Goal: Task Accomplishment & Management: Manage account settings

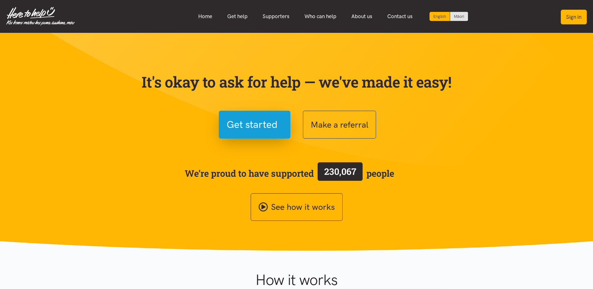
click at [578, 15] on button "Sign in" at bounding box center [574, 17] width 26 height 15
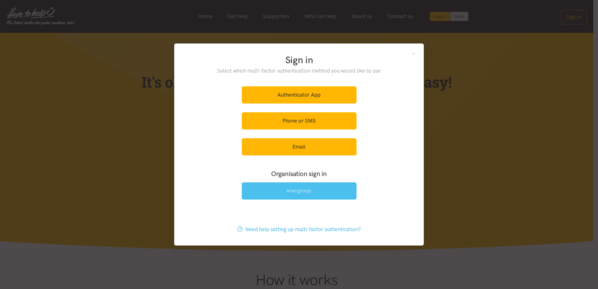
click at [310, 194] on link at bounding box center [299, 190] width 115 height 17
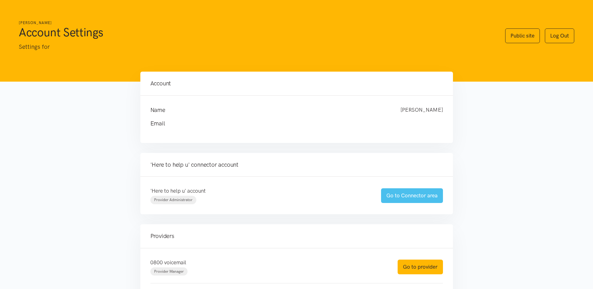
click at [403, 190] on link "Go to Connector area" at bounding box center [412, 195] width 62 height 15
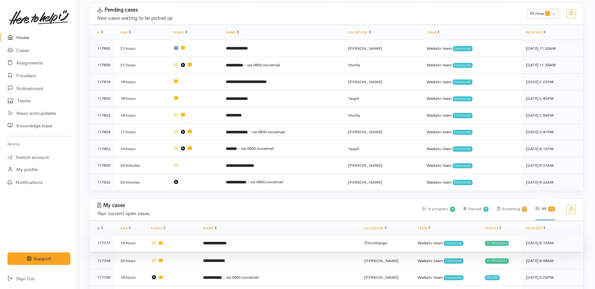
scroll to position [91, 0]
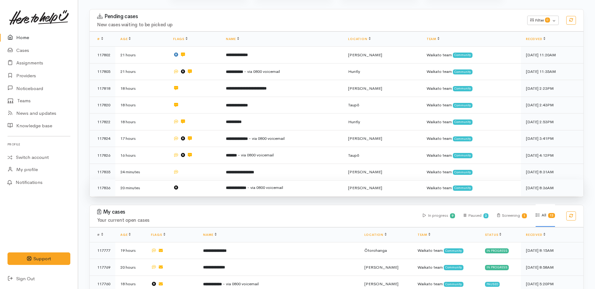
click at [281, 185] on span "- via 0800 voicemail" at bounding box center [265, 187] width 36 height 5
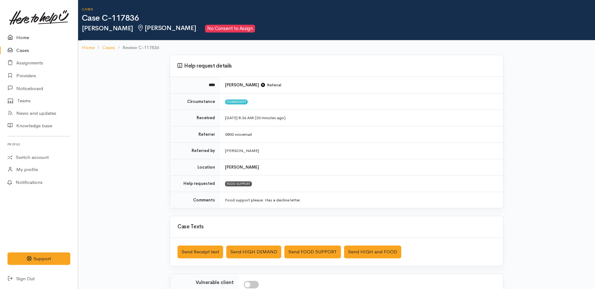
click at [25, 37] on link "Home" at bounding box center [39, 37] width 78 height 13
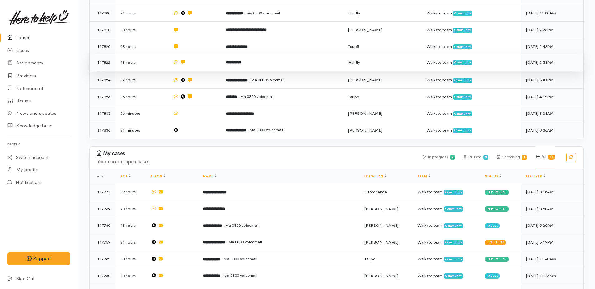
scroll to position [156, 0]
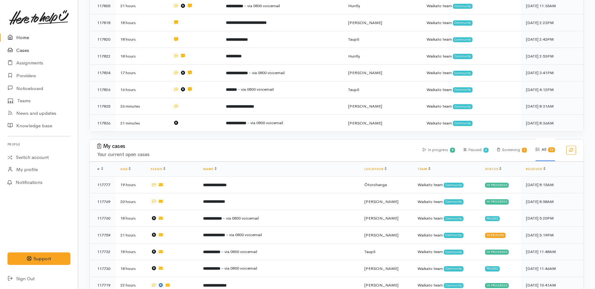
click at [22, 49] on link "Cases" at bounding box center [39, 50] width 78 height 13
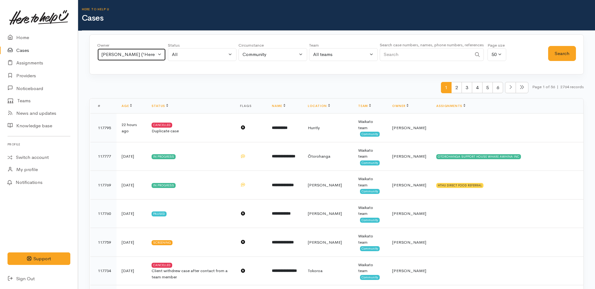
click at [137, 55] on div "[PERSON_NAME] ('Here to help u')" at bounding box center [128, 54] width 55 height 7
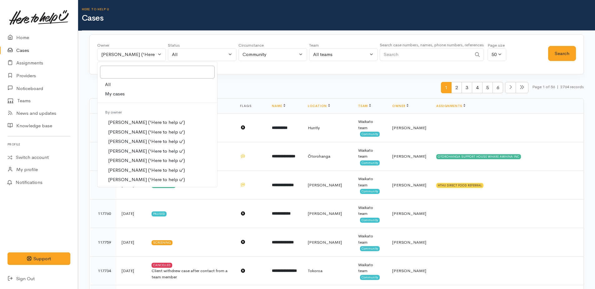
click at [110, 84] on span "All" at bounding box center [108, 84] width 6 height 7
select select "-1"
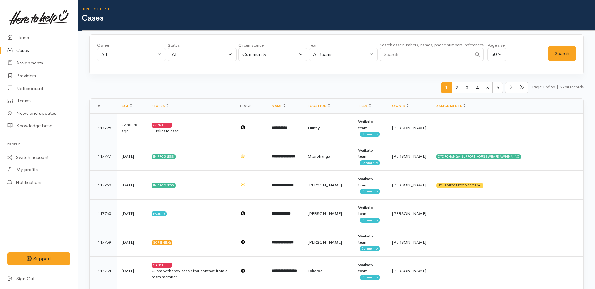
click at [388, 55] on input "Search" at bounding box center [426, 54] width 92 height 13
type input "janine"
click at [558, 57] on button "Search" at bounding box center [563, 53] width 28 height 15
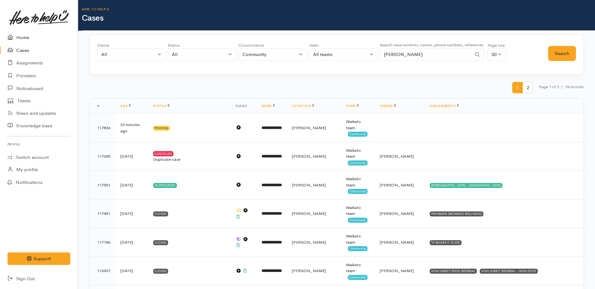
click at [23, 39] on link "Home" at bounding box center [39, 37] width 78 height 13
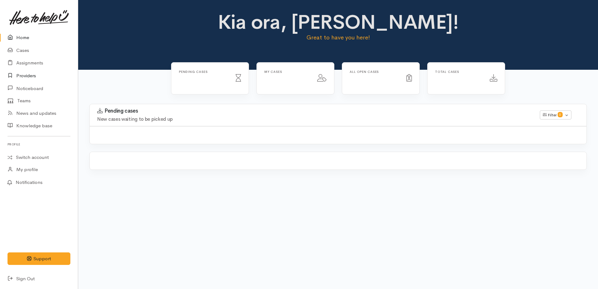
click at [27, 75] on link "Providers" at bounding box center [39, 75] width 78 height 13
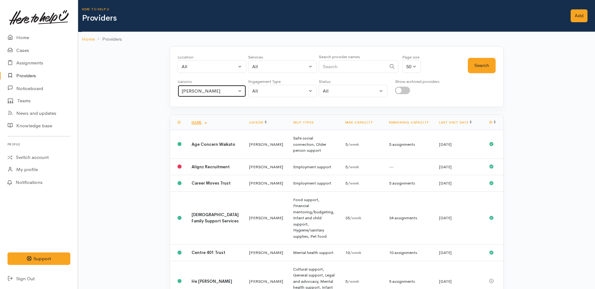
click at [210, 90] on div "Kyleigh Pike" at bounding box center [209, 91] width 55 height 7
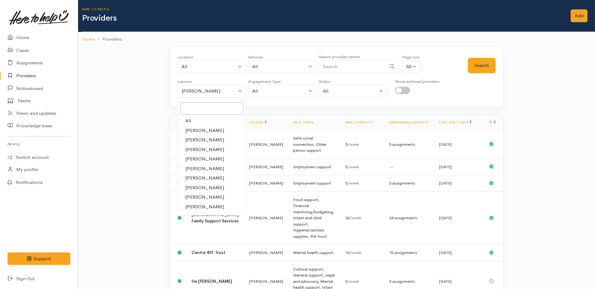
click at [190, 122] on span "All" at bounding box center [188, 120] width 6 height 7
select select "null"
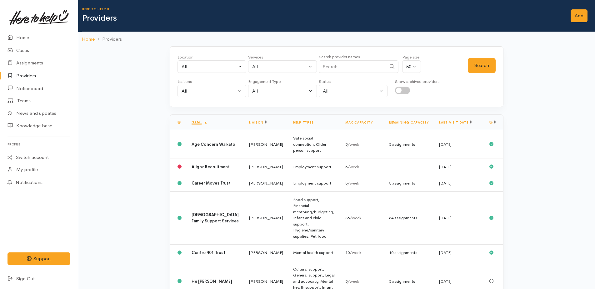
click at [355, 64] on input "Search" at bounding box center [353, 66] width 68 height 13
click at [487, 63] on button "Search" at bounding box center [482, 65] width 28 height 15
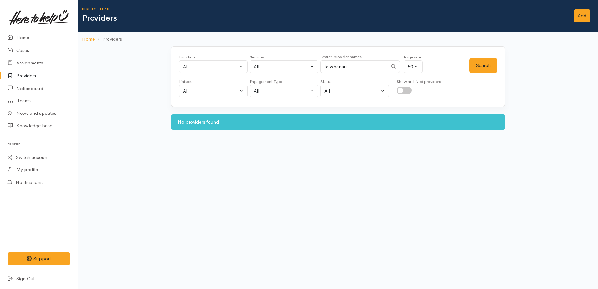
click at [362, 72] on input "te whanau" at bounding box center [354, 66] width 68 height 13
type input "te"
click at [474, 64] on button "Search" at bounding box center [483, 65] width 28 height 15
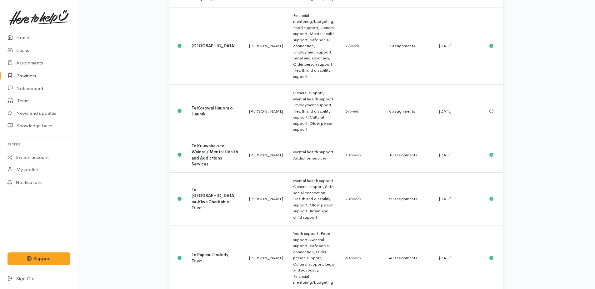
scroll to position [1032, 0]
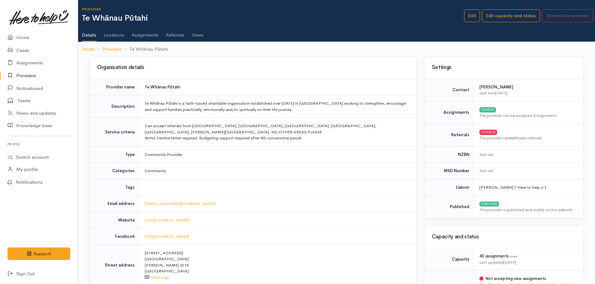
click at [143, 35] on link "Assignments" at bounding box center [145, 33] width 27 height 18
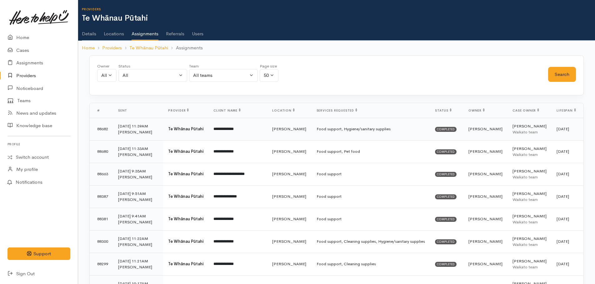
scroll to position [31, 0]
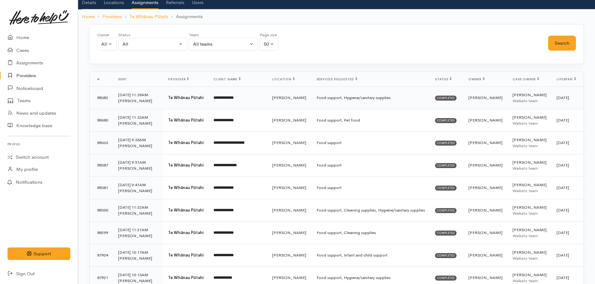
click at [175, 99] on b "Te Whānau Pūtahi" at bounding box center [185, 97] width 35 height 5
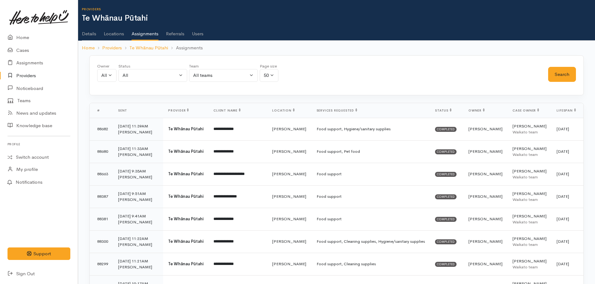
scroll to position [23, 0]
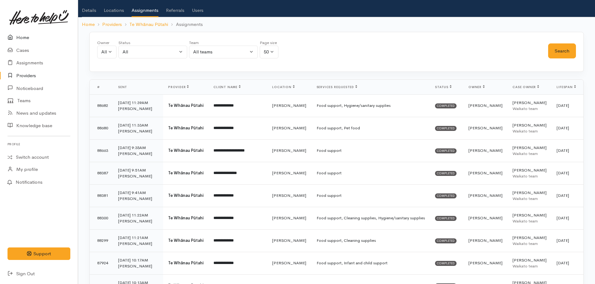
click at [23, 38] on link "Home" at bounding box center [39, 37] width 78 height 13
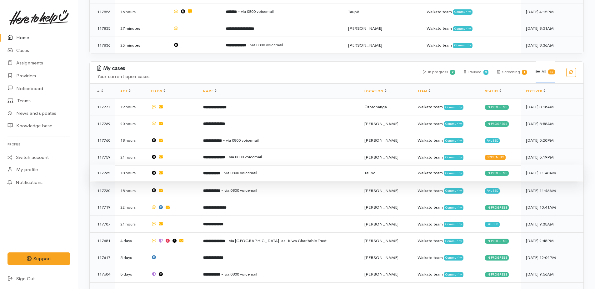
scroll to position [278, 0]
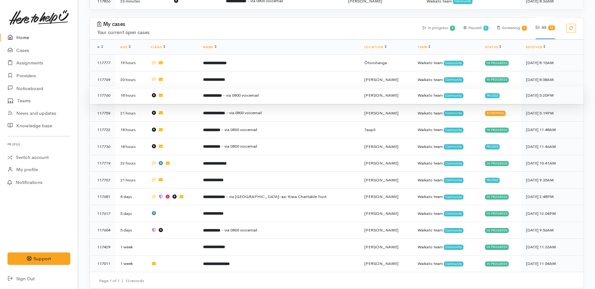
click at [239, 89] on td "**********" at bounding box center [278, 95] width 161 height 17
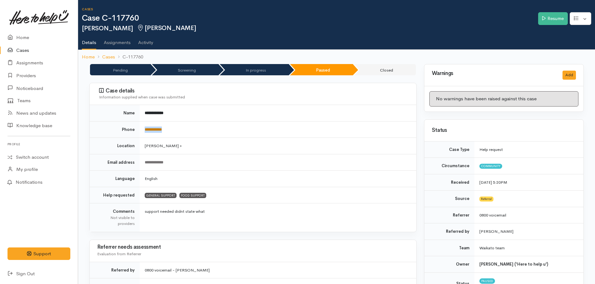
drag, startPoint x: 178, startPoint y: 129, endPoint x: 145, endPoint y: 129, distance: 33.2
click at [145, 129] on td "**********" at bounding box center [278, 129] width 277 height 17
copy link "**********"
click at [551, 15] on link "Resume" at bounding box center [554, 18] width 30 height 13
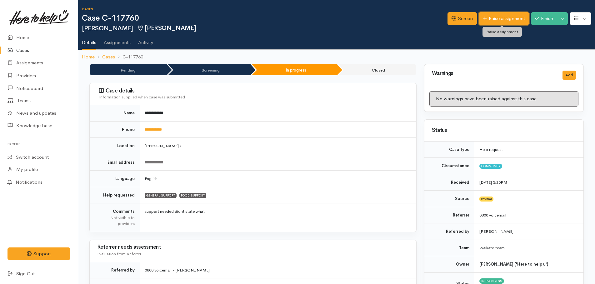
click at [494, 19] on link "Raise assignment" at bounding box center [504, 18] width 50 height 13
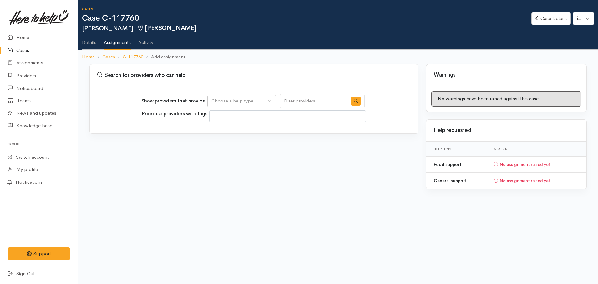
select select
click at [225, 99] on div "Choose a help type..." at bounding box center [238, 101] width 55 height 7
click at [224, 130] on span "General support" at bounding box center [232, 131] width 35 height 7
select select "4"
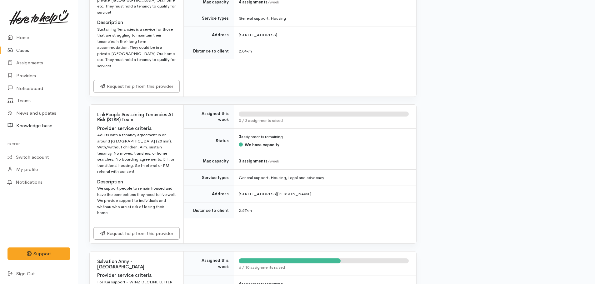
scroll to position [1063, 0]
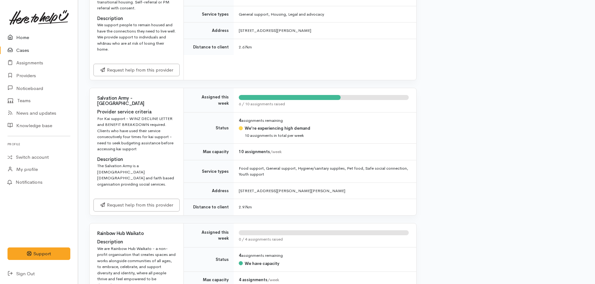
click at [26, 37] on link "Home" at bounding box center [39, 37] width 78 height 13
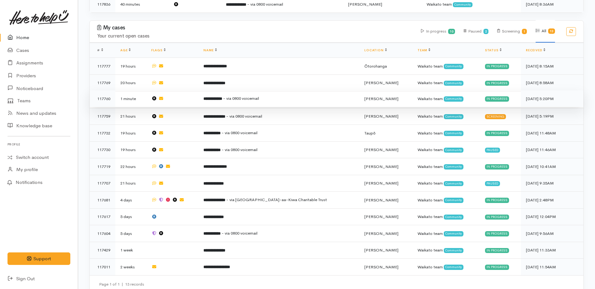
scroll to position [262, 0]
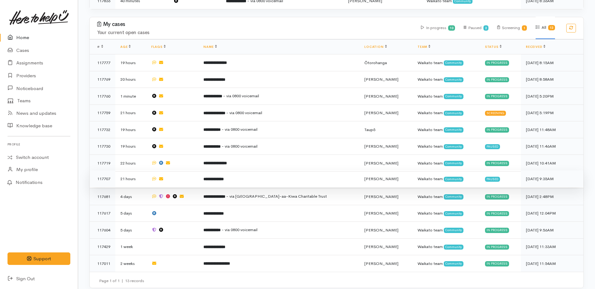
click at [224, 177] on b "**********" at bounding box center [214, 179] width 20 height 4
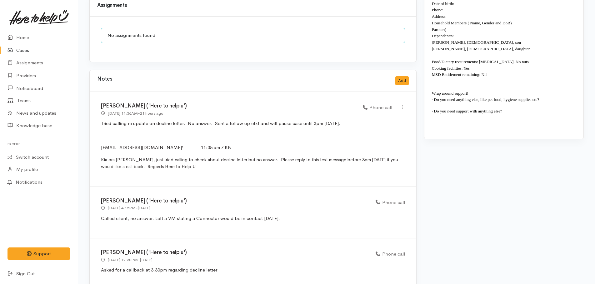
scroll to position [498, 0]
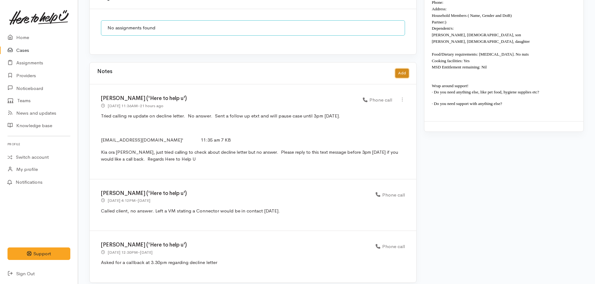
click at [399, 70] on button "Add" at bounding box center [402, 73] width 13 height 9
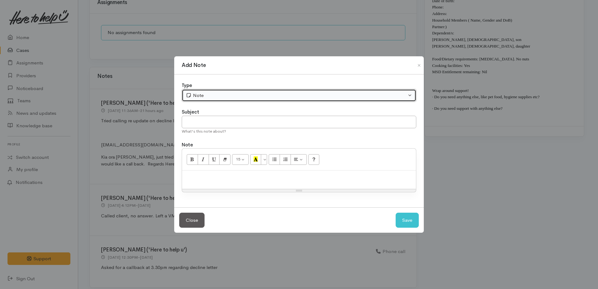
click at [222, 98] on div "Note" at bounding box center [296, 95] width 221 height 7
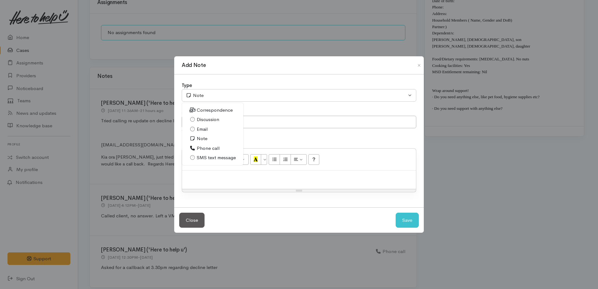
click at [201, 140] on span "Note" at bounding box center [202, 138] width 11 height 7
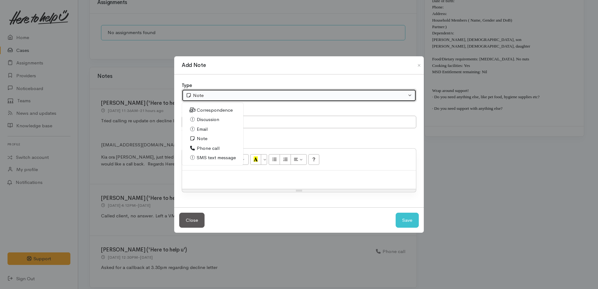
select select "1"
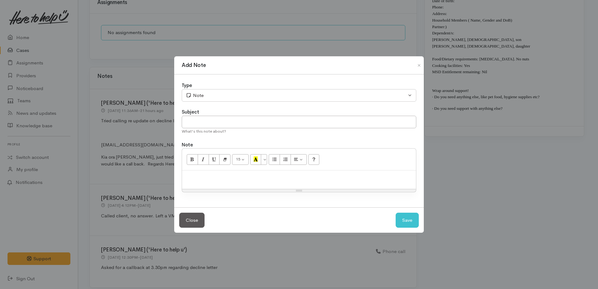
click at [217, 177] on p at bounding box center [299, 177] width 228 height 7
click at [408, 222] on button "Save" at bounding box center [407, 220] width 23 height 15
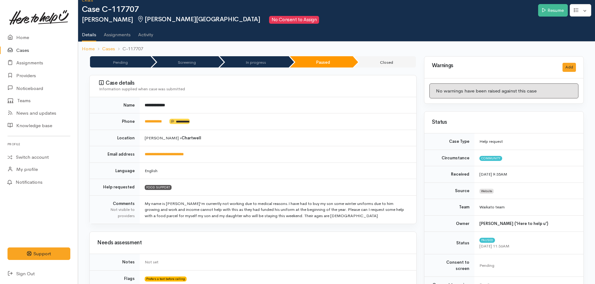
scroll to position [0, 0]
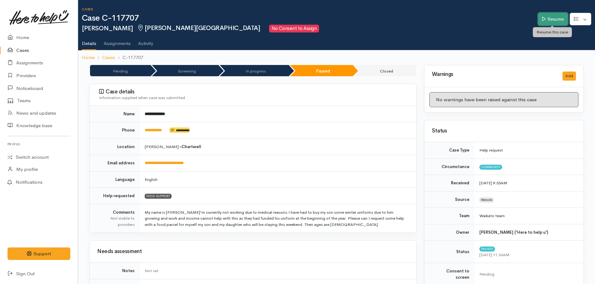
click at [550, 22] on link "Resume" at bounding box center [554, 19] width 30 height 13
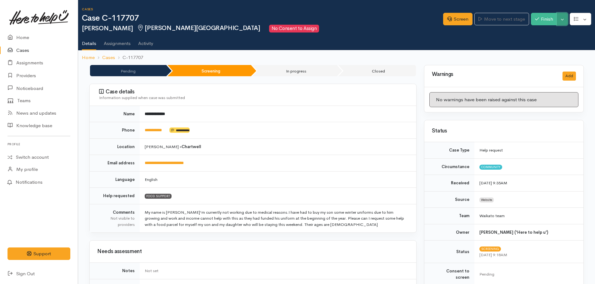
click at [566, 19] on button "Toggle Dropdown" at bounding box center [562, 19] width 11 height 13
click at [539, 45] on link "Cancel" at bounding box center [543, 43] width 49 height 10
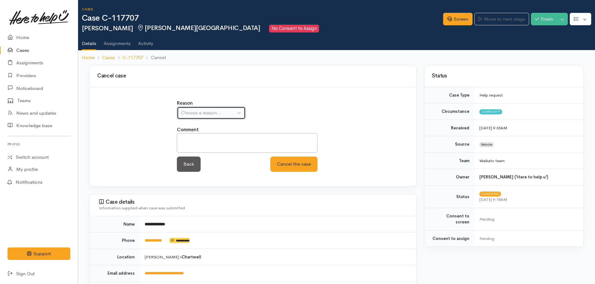
click at [203, 114] on div "Choose a reason..." at bounding box center [208, 112] width 55 height 7
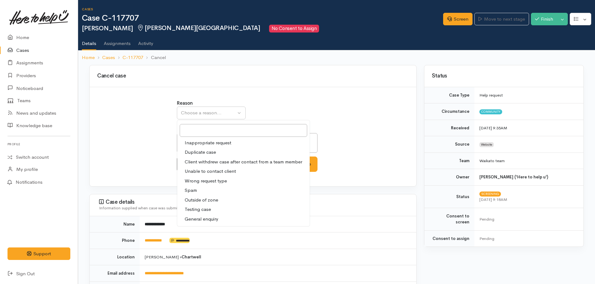
click at [200, 163] on span "Client withdrew case after contact from a team member" at bounding box center [244, 162] width 118 height 7
select select "3"
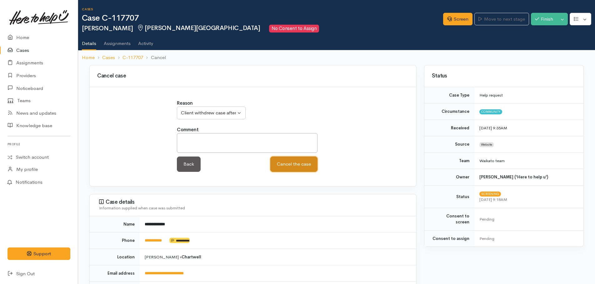
click at [286, 168] on button "Cancel the case" at bounding box center [294, 164] width 47 height 15
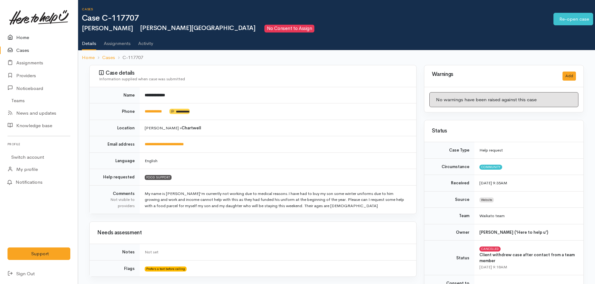
drag, startPoint x: 20, startPoint y: 35, endPoint x: 56, endPoint y: 41, distance: 36.5
click at [20, 35] on link "Home" at bounding box center [39, 37] width 78 height 13
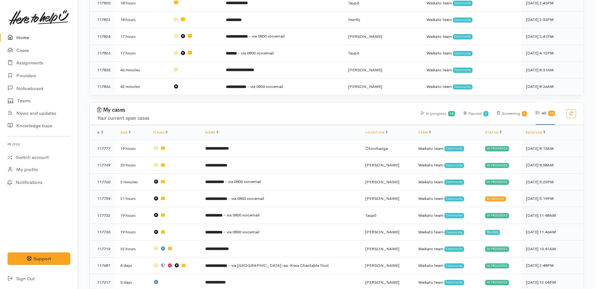
scroll to position [246, 0]
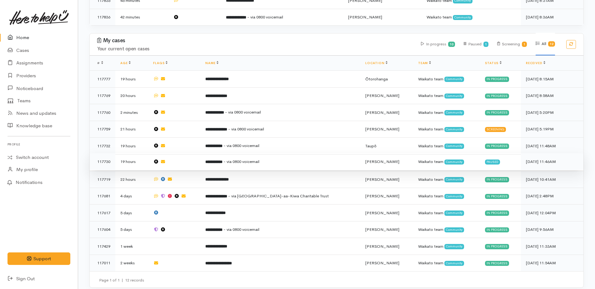
click at [243, 159] on span "- via 0800 voicemail" at bounding box center [242, 161] width 36 height 5
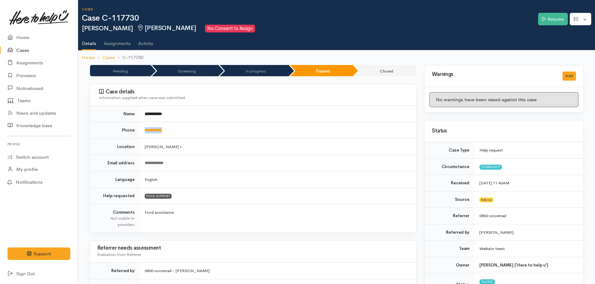
drag, startPoint x: 182, startPoint y: 129, endPoint x: 144, endPoint y: 130, distance: 38.2
click at [144, 130] on td "**********" at bounding box center [278, 130] width 277 height 17
copy link "**********"
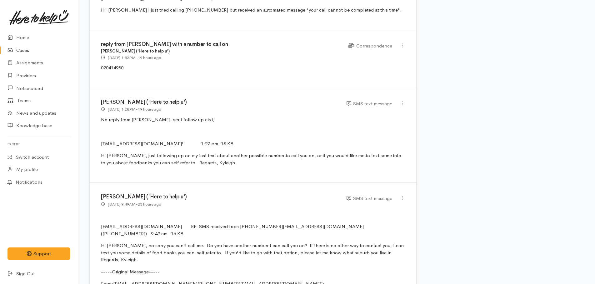
scroll to position [719, 0]
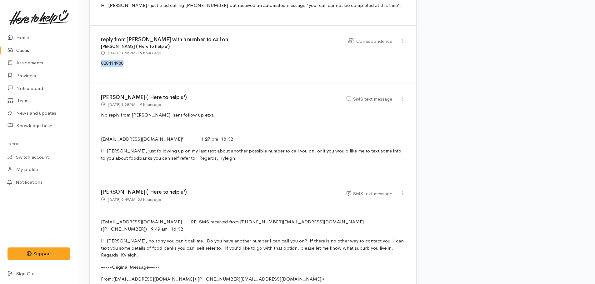
drag, startPoint x: 135, startPoint y: 57, endPoint x: 100, endPoint y: 54, distance: 35.1
click at [100, 54] on div "reply from Shana with a number to call on Kyleigh Pike ('Here to help u') 15 Se…" at bounding box center [253, 55] width 327 height 58
drag, startPoint x: 100, startPoint y: 54, endPoint x: 102, endPoint y: 56, distance: 3.3
copy p "020414980"
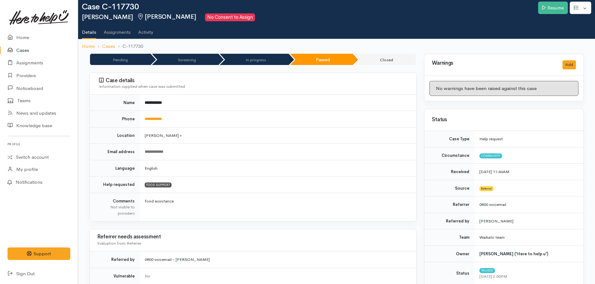
scroll to position [0, 0]
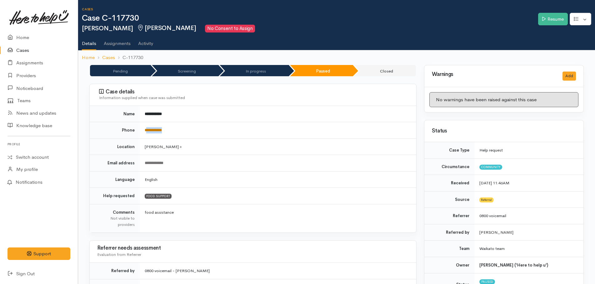
drag, startPoint x: 176, startPoint y: 128, endPoint x: 146, endPoint y: 132, distance: 29.6
click at [146, 132] on td "**********" at bounding box center [278, 130] width 277 height 17
drag, startPoint x: 146, startPoint y: 132, endPoint x: 150, endPoint y: 132, distance: 3.8
copy link "**********"
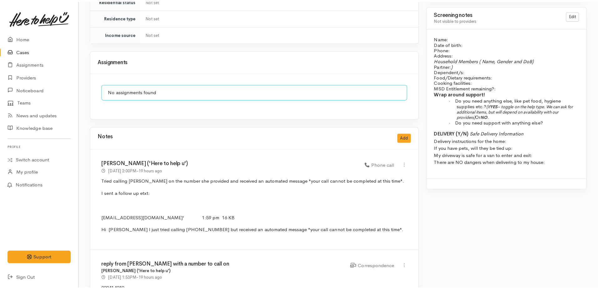
scroll to position [563, 0]
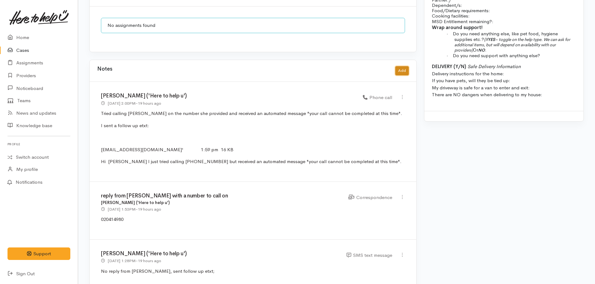
drag, startPoint x: 407, startPoint y: 66, endPoint x: 401, endPoint y: 66, distance: 5.3
click at [401, 66] on button "Add" at bounding box center [402, 70] width 13 height 9
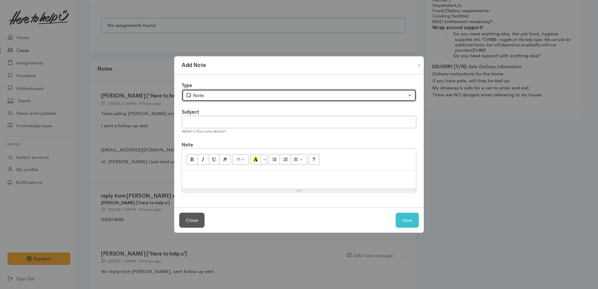
click at [210, 96] on div "Note" at bounding box center [296, 95] width 221 height 7
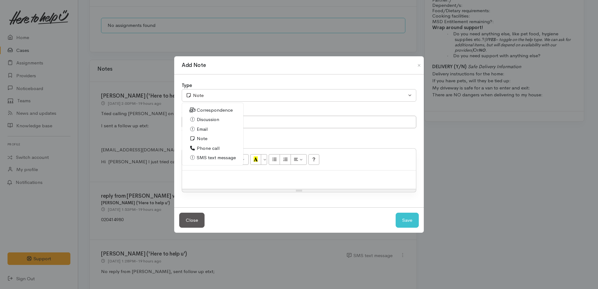
click at [205, 148] on span "Phone call" at bounding box center [208, 148] width 23 height 7
select select "3"
click at [200, 177] on p at bounding box center [299, 177] width 228 height 7
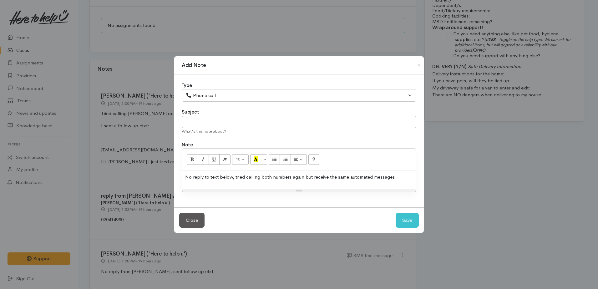
click at [395, 179] on p "No reply to text below, tried calling both numbers again but receive the same a…" at bounding box center [299, 177] width 228 height 7
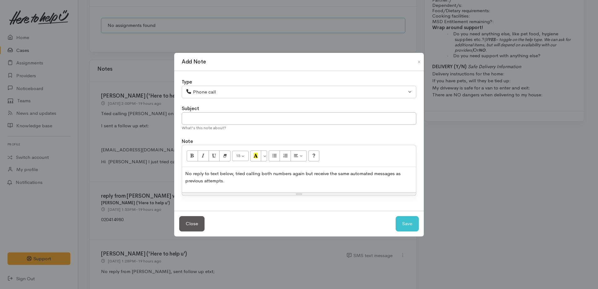
click at [237, 181] on p "No reply to text below, tried calling both numbers again but receive the same a…" at bounding box center [299, 177] width 228 height 14
click at [396, 184] on p "No reply to text below, tried calling both numbers again but receive the same a…" at bounding box center [299, 177] width 228 height 14
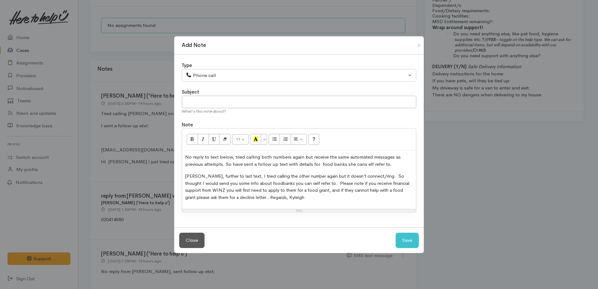
click at [357, 195] on p "Morena Shana, further to last text, I tried calling the other number again but …" at bounding box center [299, 187] width 228 height 28
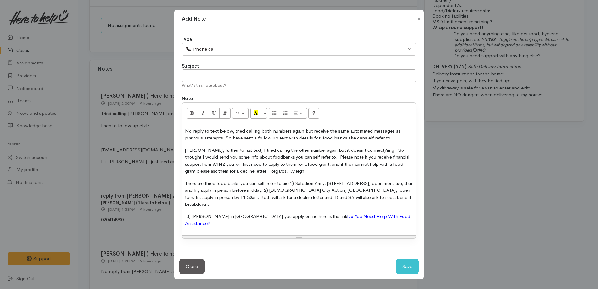
click at [405, 142] on p "No reply to text below, tried calling both numbers again but receive the same a…" at bounding box center [299, 135] width 228 height 14
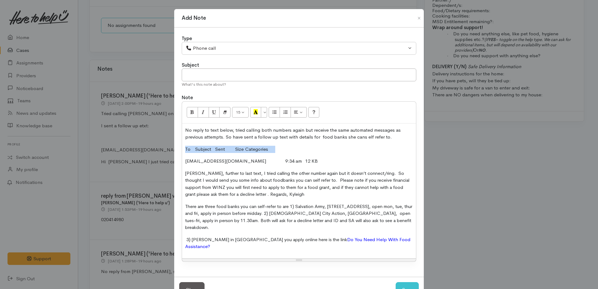
drag, startPoint x: 184, startPoint y: 149, endPoint x: 279, endPoint y: 149, distance: 94.8
click at [279, 149] on p "To Subject Sent Size Categories" at bounding box center [299, 149] width 228 height 7
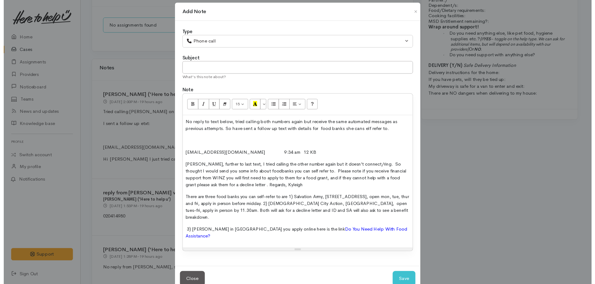
scroll to position [8, 0]
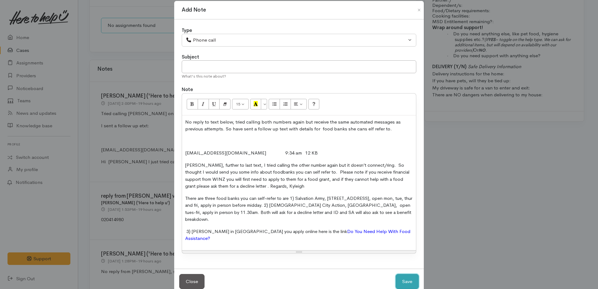
click at [415, 274] on button "Save" at bounding box center [407, 281] width 23 height 15
select select "1"
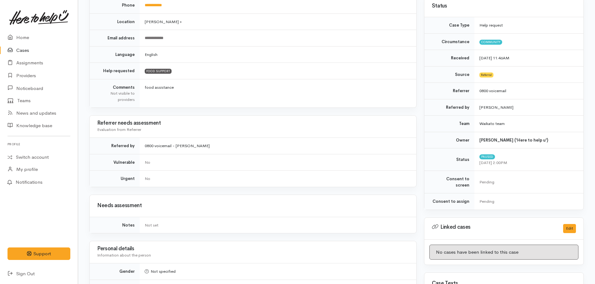
scroll to position [0, 0]
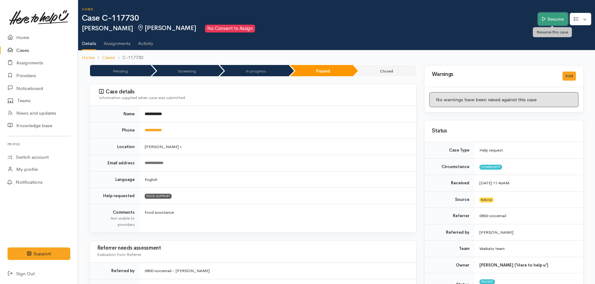
click at [550, 22] on link "Resume" at bounding box center [554, 19] width 30 height 13
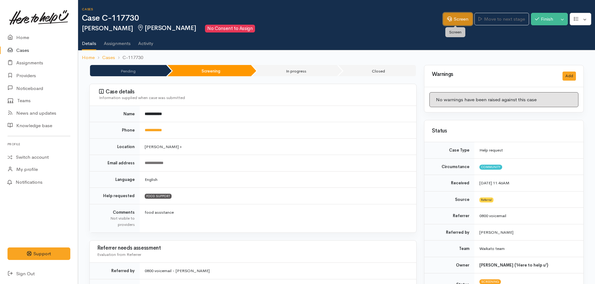
click at [461, 24] on link "Screen" at bounding box center [457, 19] width 29 height 13
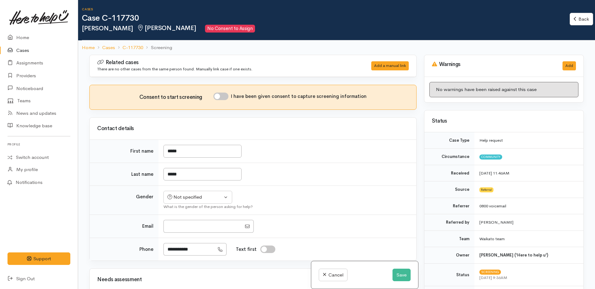
click at [220, 95] on input "I have been given consent to capture screening information" at bounding box center [221, 97] width 15 height 8
checkbox input "true"
click at [196, 199] on div "Not specified" at bounding box center [195, 197] width 55 height 7
click at [183, 228] on span "[DEMOGRAPHIC_DATA]" at bounding box center [202, 230] width 53 height 7
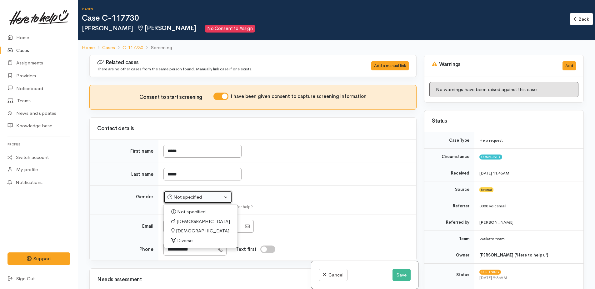
select select "[DEMOGRAPHIC_DATA]"
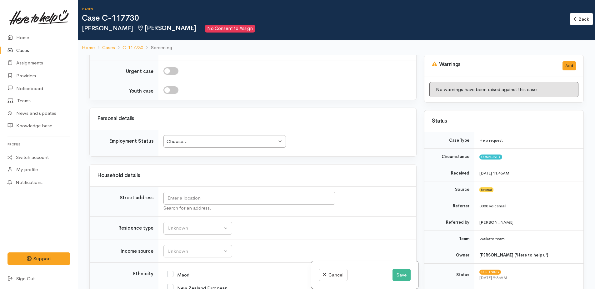
scroll to position [594, 0]
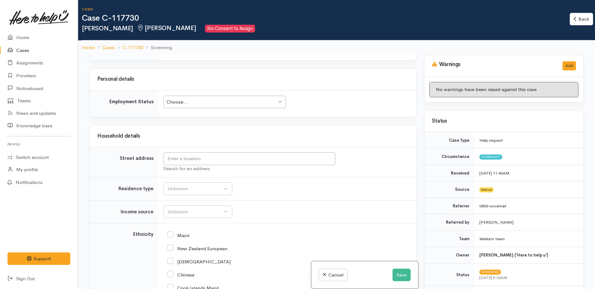
click at [195, 104] on div "Choose..." at bounding box center [222, 102] width 110 height 7
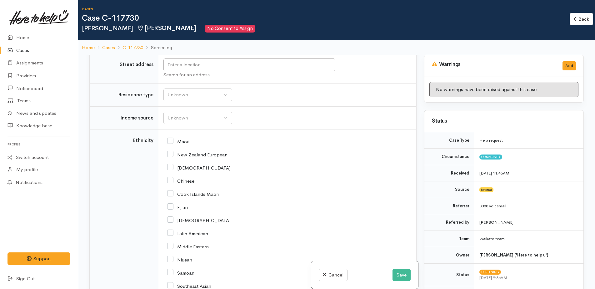
scroll to position [719, 0]
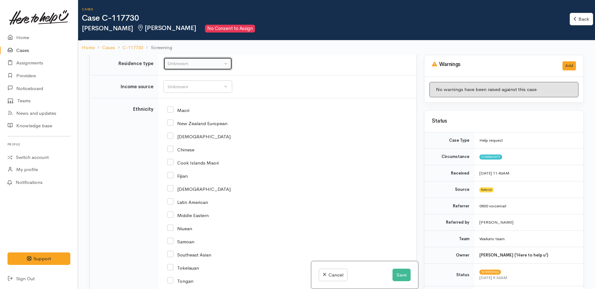
drag, startPoint x: 184, startPoint y: 67, endPoint x: 184, endPoint y: 71, distance: 3.8
click at [183, 67] on button "Unknown" at bounding box center [198, 63] width 69 height 13
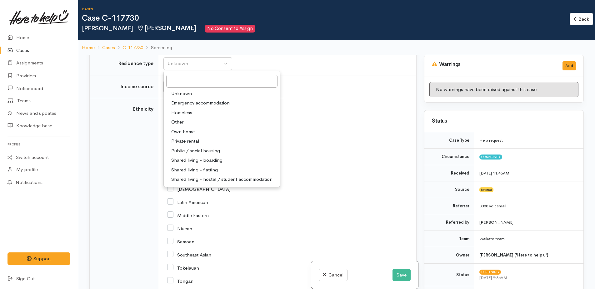
click at [186, 93] on span "Unknown" at bounding box center [181, 93] width 21 height 7
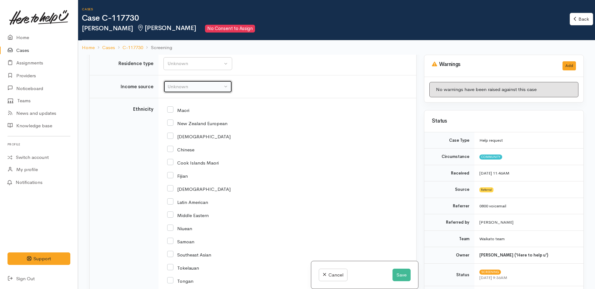
click at [185, 89] on div "Unknown" at bounding box center [195, 86] width 55 height 7
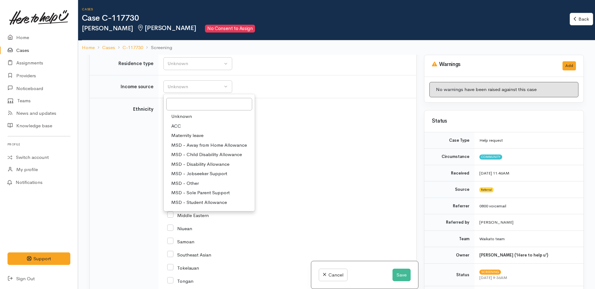
click at [185, 116] on span "Unknown" at bounding box center [181, 116] width 21 height 7
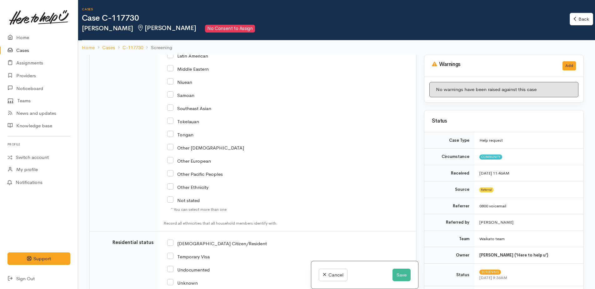
scroll to position [907, 0]
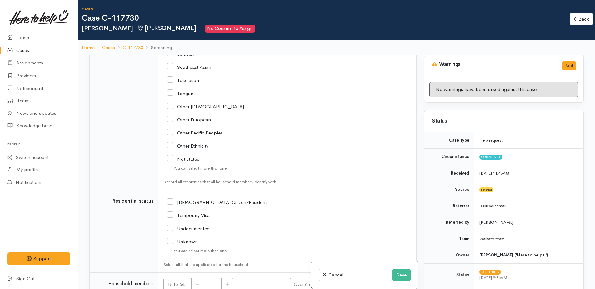
click at [170, 160] on input "Not stated" at bounding box center [183, 159] width 33 height 6
checkbox input "true"
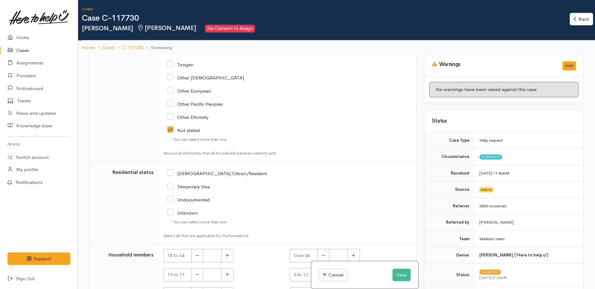
scroll to position [975, 0]
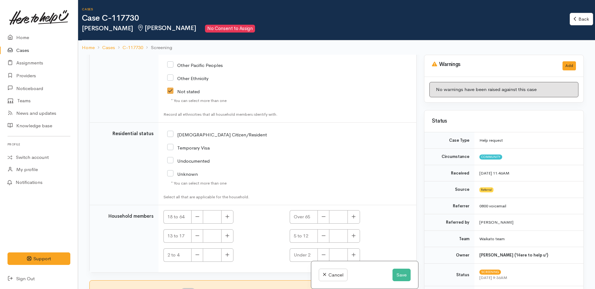
click at [171, 133] on input "[DEMOGRAPHIC_DATA] Citizen/Resident" at bounding box center [217, 134] width 100 height 6
checkbox input "true"
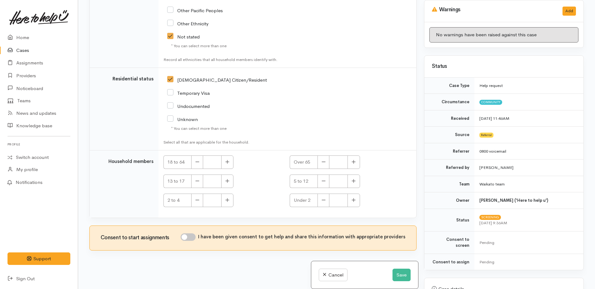
click at [186, 236] on input "I have been given consent to get help and share this information with appropria…" at bounding box center [188, 237] width 15 height 8
checkbox input "true"
click at [400, 275] on button "Save" at bounding box center [402, 275] width 18 height 13
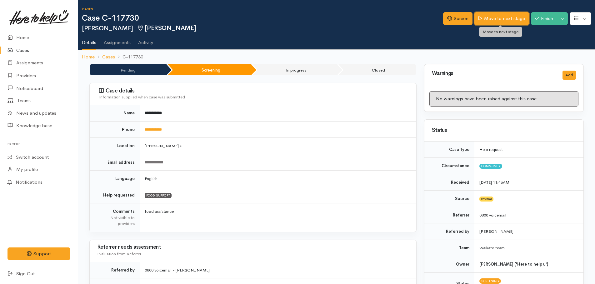
click at [489, 24] on link "Move to next stage" at bounding box center [502, 18] width 54 height 13
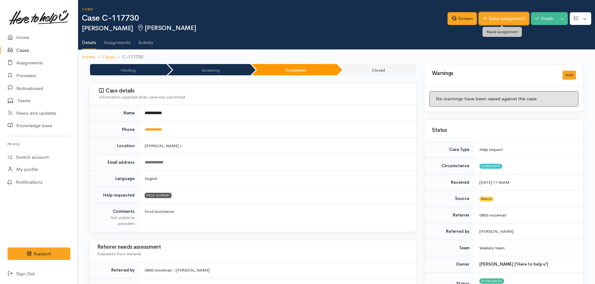
click at [494, 19] on link "Raise assignment" at bounding box center [504, 18] width 50 height 13
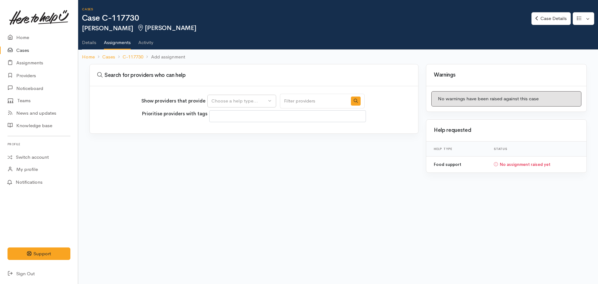
select select
click at [250, 102] on div "Choose a help type..." at bounding box center [238, 101] width 55 height 7
click at [238, 130] on span "Food support" at bounding box center [229, 131] width 29 height 7
select select "3"
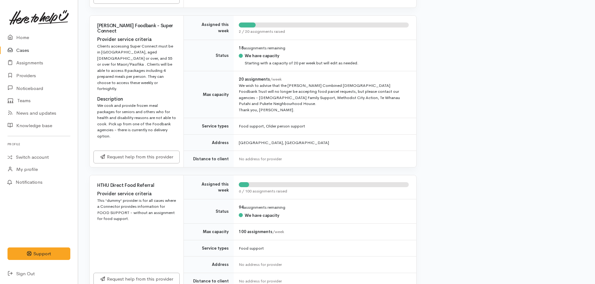
scroll to position [344, 0]
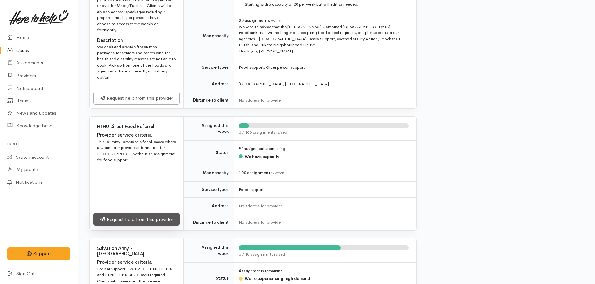
click at [156, 213] on link "Request help from this provider" at bounding box center [137, 219] width 86 height 13
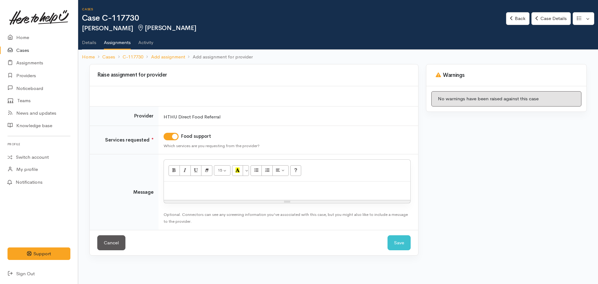
click at [183, 195] on div at bounding box center [287, 191] width 246 height 18
click at [318, 189] on p "unable to make contact via phone call so text info re foodbanks she cans elf re…" at bounding box center [287, 188] width 240 height 7
click at [394, 238] on button "Save" at bounding box center [399, 243] width 23 height 15
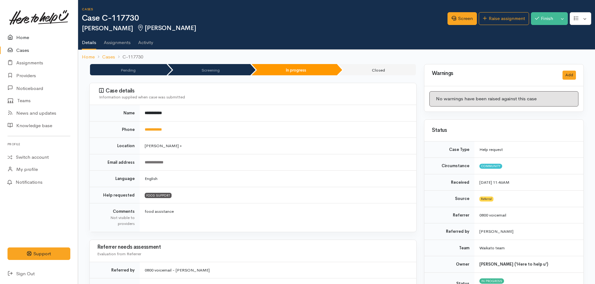
click at [21, 36] on link "Home" at bounding box center [39, 37] width 78 height 13
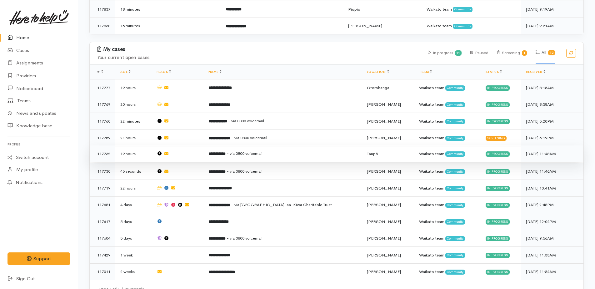
scroll to position [278, 0]
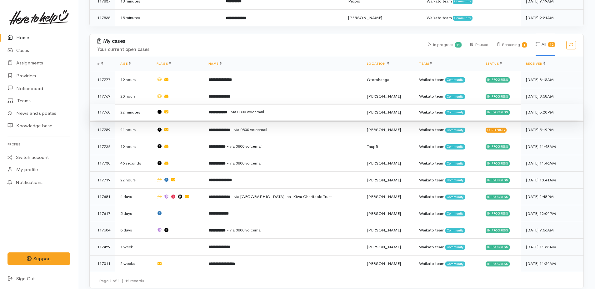
click at [245, 109] on span "- via 0800 voicemail" at bounding box center [246, 111] width 36 height 5
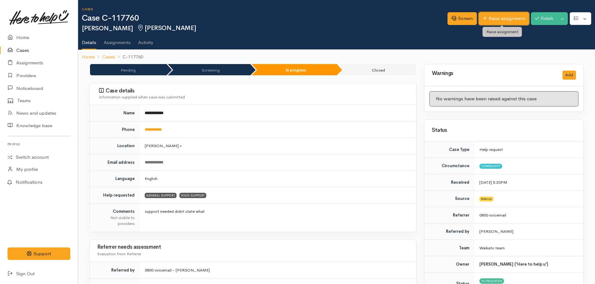
click at [502, 21] on link "Raise assignment" at bounding box center [504, 18] width 50 height 13
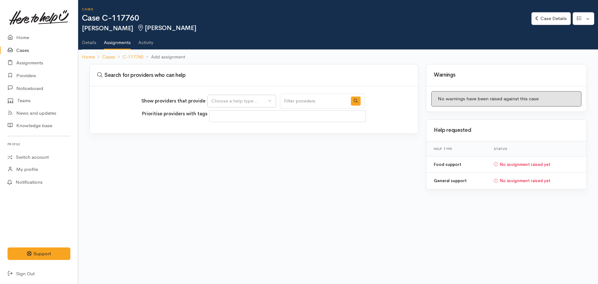
select select
click at [236, 100] on div "Choose a help type..." at bounding box center [238, 101] width 55 height 7
click at [225, 132] on span "General support" at bounding box center [232, 131] width 35 height 7
select select "4"
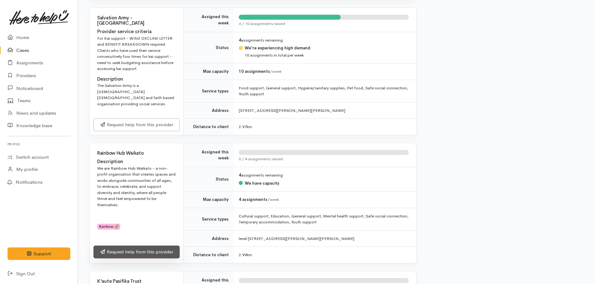
scroll to position [1251, 0]
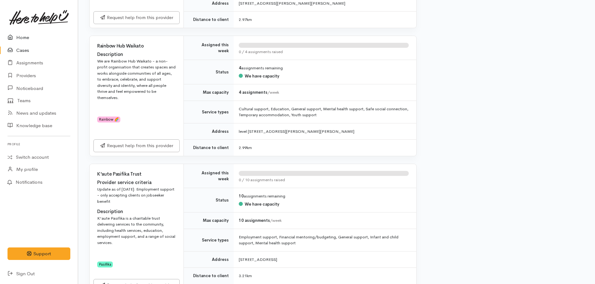
click at [23, 38] on link "Home" at bounding box center [39, 37] width 78 height 13
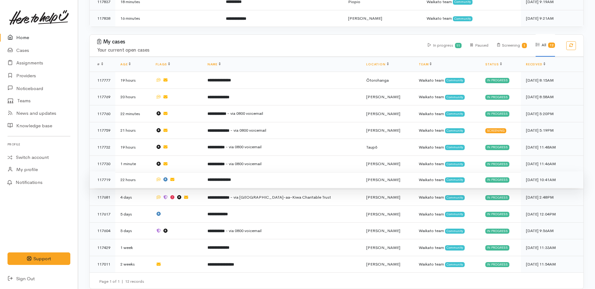
scroll to position [278, 0]
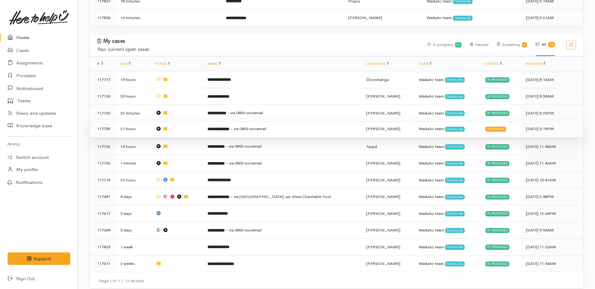
click at [230, 127] on b "**********" at bounding box center [219, 129] width 22 height 4
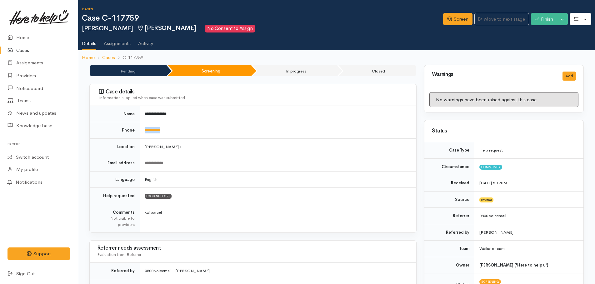
drag, startPoint x: 182, startPoint y: 128, endPoint x: 145, endPoint y: 134, distance: 37.0
click at [145, 134] on td "**********" at bounding box center [278, 130] width 277 height 17
drag, startPoint x: 145, startPoint y: 134, endPoint x: 151, endPoint y: 131, distance: 6.9
drag, startPoint x: 151, startPoint y: 131, endPoint x: 308, endPoint y: 181, distance: 164.3
click at [308, 181] on td "English" at bounding box center [278, 179] width 277 height 17
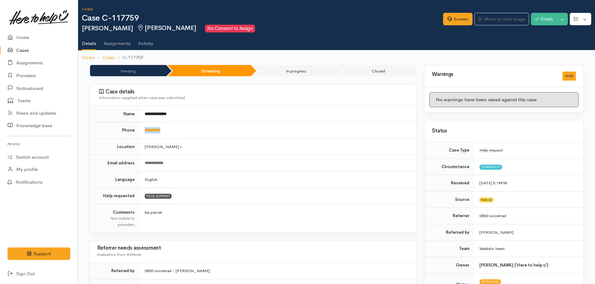
drag, startPoint x: 173, startPoint y: 129, endPoint x: 144, endPoint y: 126, distance: 29.2
click at [144, 126] on td "**********" at bounding box center [278, 130] width 277 height 17
drag, startPoint x: 144, startPoint y: 126, endPoint x: 154, endPoint y: 130, distance: 11.1
copy link "**********"
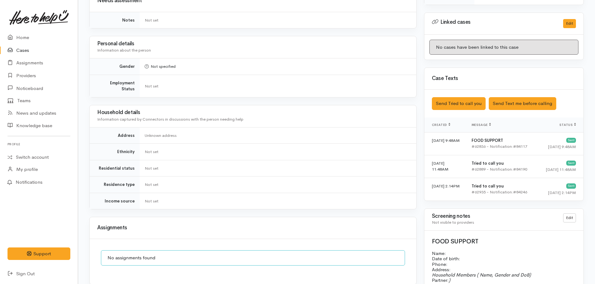
scroll to position [355, 0]
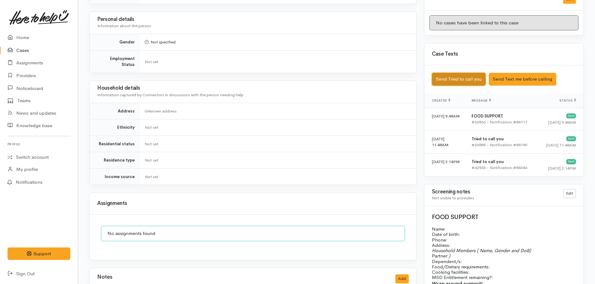
click at [464, 74] on button "Send Tried to call you" at bounding box center [459, 79] width 54 height 13
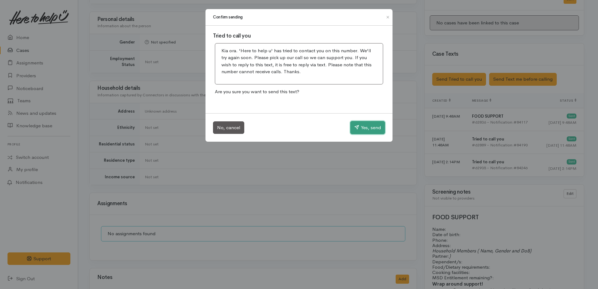
click at [368, 123] on button "Yes, send" at bounding box center [367, 127] width 35 height 13
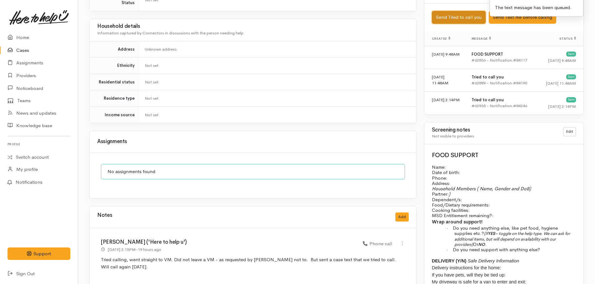
scroll to position [480, 0]
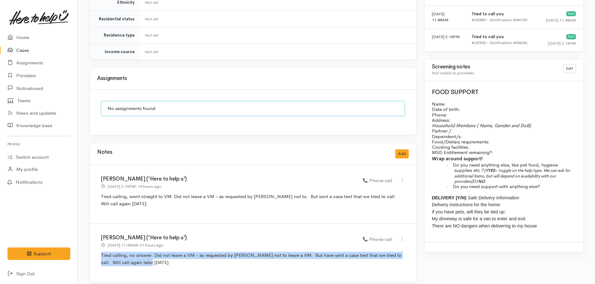
drag, startPoint x: 97, startPoint y: 247, endPoint x: 142, endPoint y: 263, distance: 48.0
click at [142, 263] on div "Kyleigh Pike ('Here to help u') 15 Sep 2025 11:49AM - 21 hours ago Phone call" at bounding box center [253, 253] width 327 height 58
drag, startPoint x: 142, startPoint y: 263, endPoint x: 119, endPoint y: 256, distance: 24.2
copy p "Tried calling, no answer. Did not leave a VM - as requested by Wayne not to lea…"
click at [401, 149] on button "Add" at bounding box center [402, 153] width 13 height 9
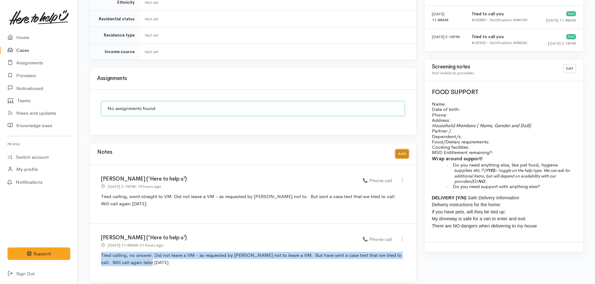
scroll to position [475, 0]
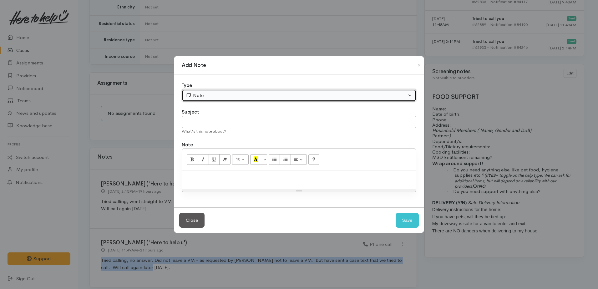
drag, startPoint x: 238, startPoint y: 96, endPoint x: 233, endPoint y: 99, distance: 5.6
click at [238, 96] on div "Note" at bounding box center [296, 95] width 221 height 7
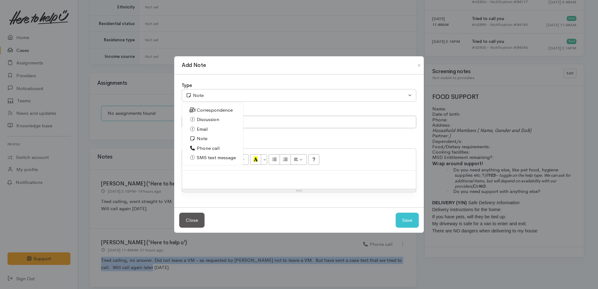
click at [204, 148] on span "Phone call" at bounding box center [208, 148] width 23 height 7
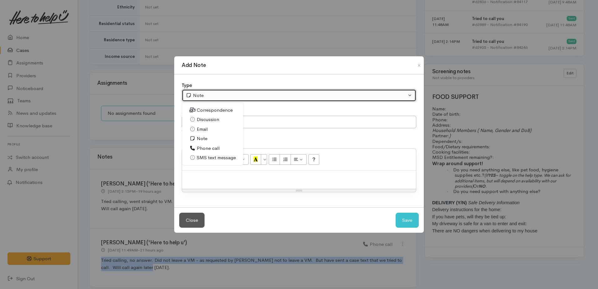
select select "3"
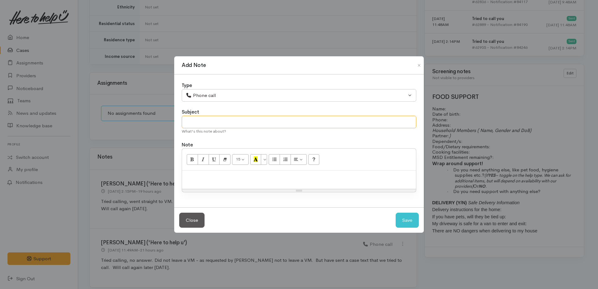
click at [191, 124] on input "text" at bounding box center [299, 122] width 235 height 13
type input "3rd attempt"
paste div
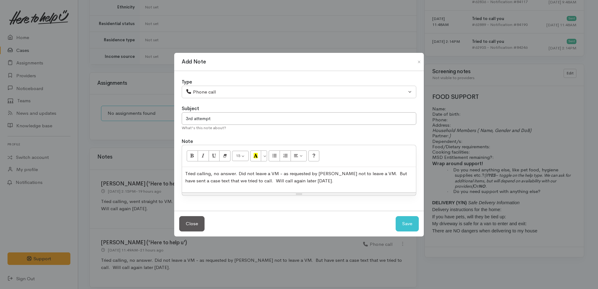
drag, startPoint x: 279, startPoint y: 174, endPoint x: 300, endPoint y: 165, distance: 23.1
click at [279, 174] on span "Tried calling, no answer. Did not leave a VM - as requested by Wayne not to lea…" at bounding box center [296, 176] width 222 height 13
click at [307, 173] on span "Tried calling, no answer. Did not leave a VM (as requested by Wayne not to leav…" at bounding box center [295, 176] width 221 height 13
click at [375, 175] on span "Tried calling, no answer. Did not leave a VM (as requested) by Wayne not to lea…" at bounding box center [296, 176] width 223 height 13
click at [195, 179] on span "Tried calling, no answer. Did not leave a VM (as requested) but have sent a cas…" at bounding box center [297, 176] width 225 height 13
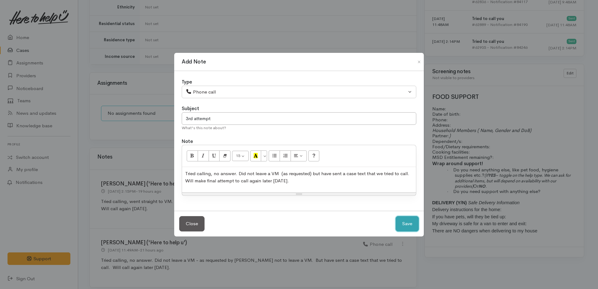
click at [401, 224] on button "Save" at bounding box center [407, 223] width 23 height 15
select select "1"
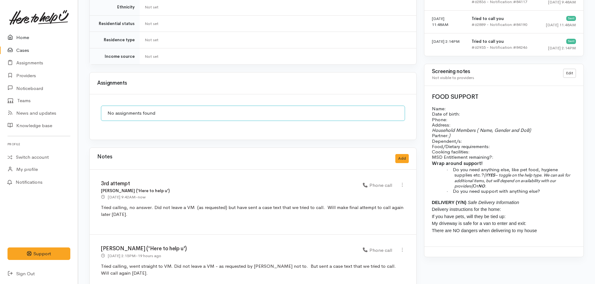
click at [24, 38] on link "Home" at bounding box center [39, 37] width 78 height 13
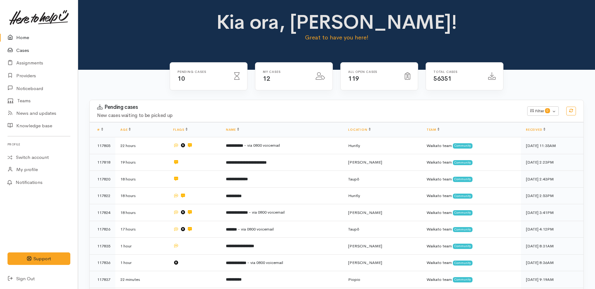
click at [22, 52] on link "Cases" at bounding box center [39, 50] width 78 height 13
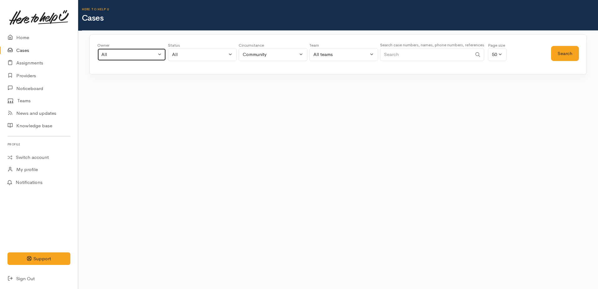
click at [124, 58] on div "All" at bounding box center [128, 54] width 55 height 7
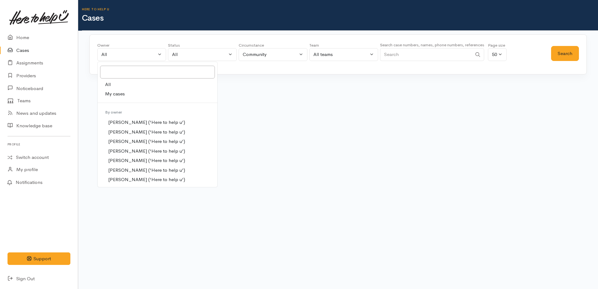
click at [114, 96] on span "My cases" at bounding box center [115, 93] width 20 height 7
select select "1759"
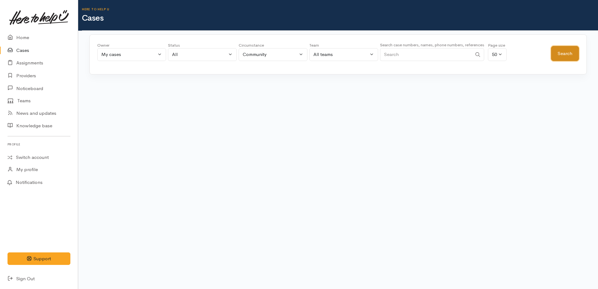
click at [570, 53] on button "Search" at bounding box center [565, 53] width 28 height 15
click at [555, 57] on button "Search" at bounding box center [565, 53] width 28 height 15
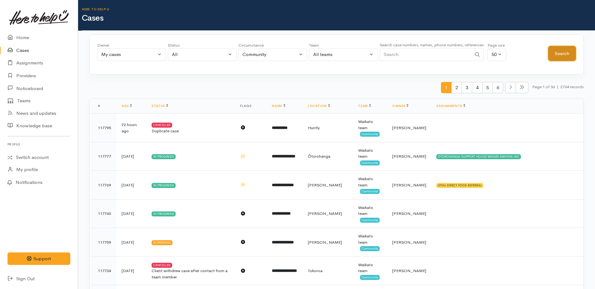
click at [562, 58] on button "Search" at bounding box center [563, 53] width 28 height 15
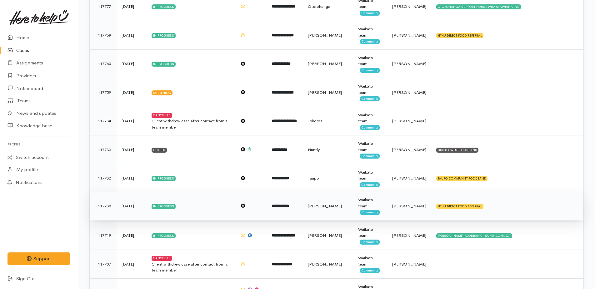
scroll to position [63, 0]
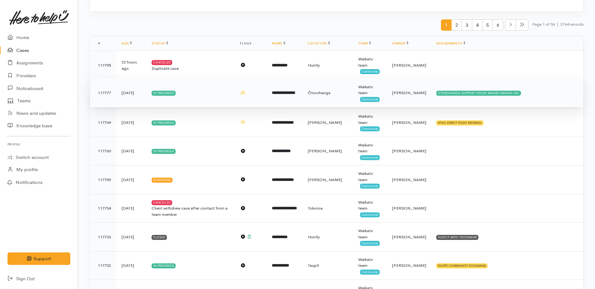
click at [281, 94] on b "**********" at bounding box center [283, 93] width 23 height 4
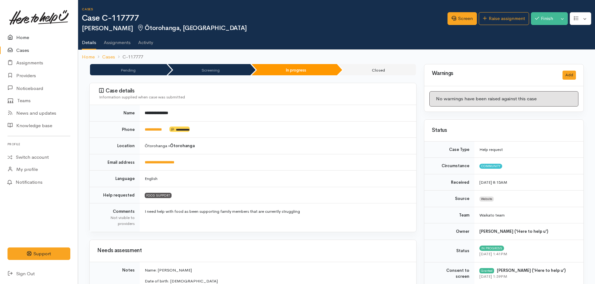
click at [21, 38] on link "Home" at bounding box center [39, 37] width 78 height 13
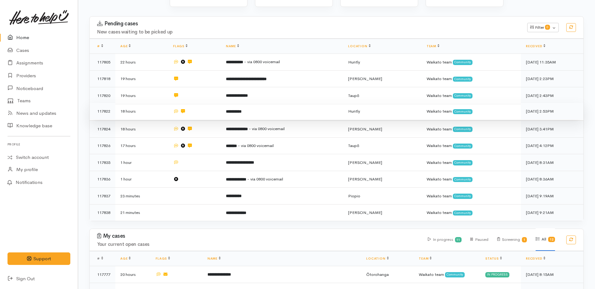
scroll to position [94, 0]
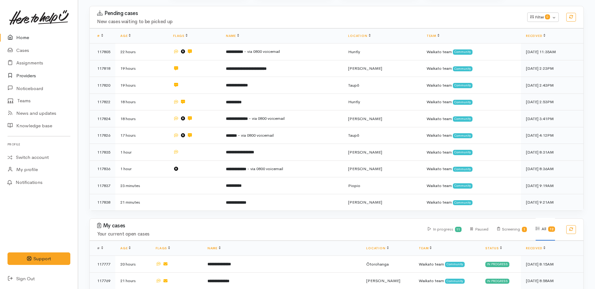
click at [22, 76] on link "Providers" at bounding box center [39, 75] width 78 height 13
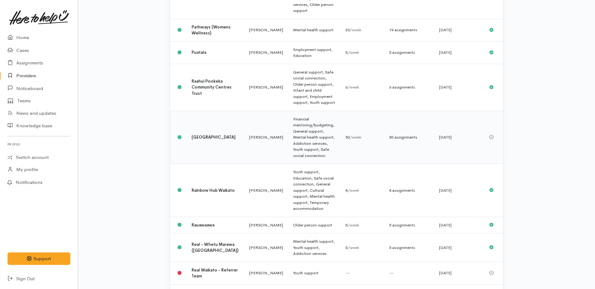
scroll to position [469, 0]
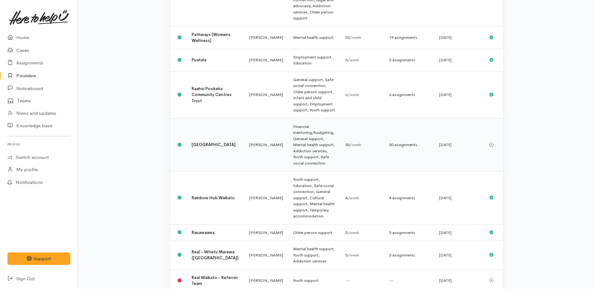
click at [196, 142] on b "Raglan Community House" at bounding box center [214, 144] width 44 height 5
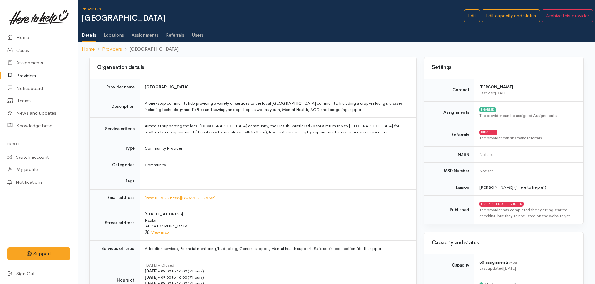
click at [145, 34] on link "Assignments" at bounding box center [145, 33] width 27 height 18
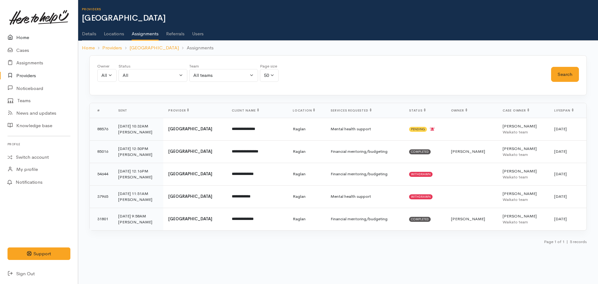
click at [21, 36] on link "Home" at bounding box center [39, 37] width 78 height 13
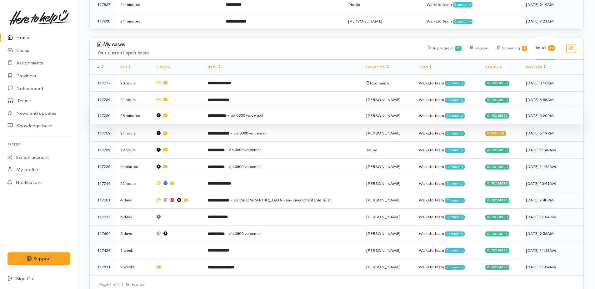
scroll to position [278, 0]
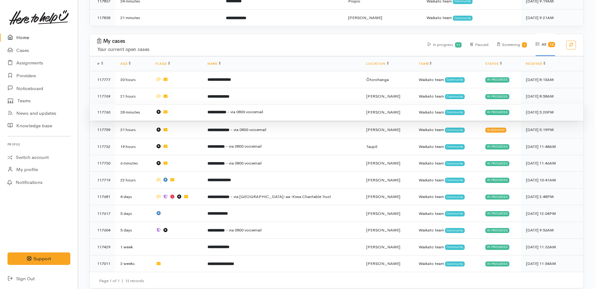
click at [226, 110] on b "**********" at bounding box center [217, 112] width 19 height 4
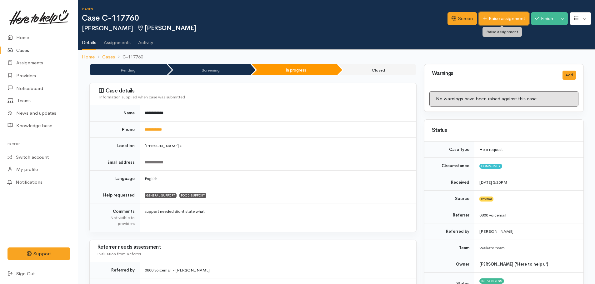
click at [483, 18] on icon at bounding box center [485, 19] width 4 height 4
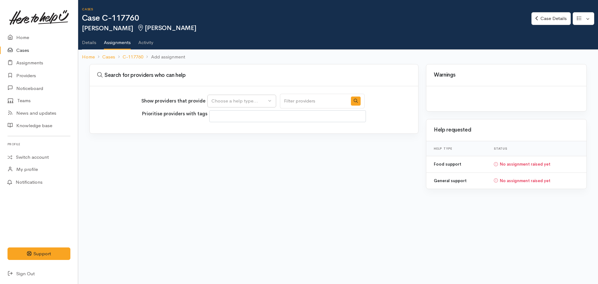
select select
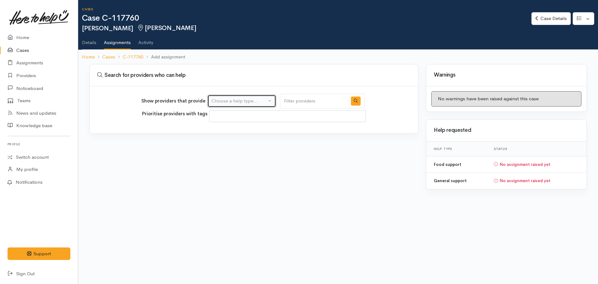
click at [240, 102] on div "Choose a help type..." at bounding box center [238, 101] width 55 height 7
click at [232, 143] on span "Food support" at bounding box center [229, 140] width 29 height 7
select select "3"
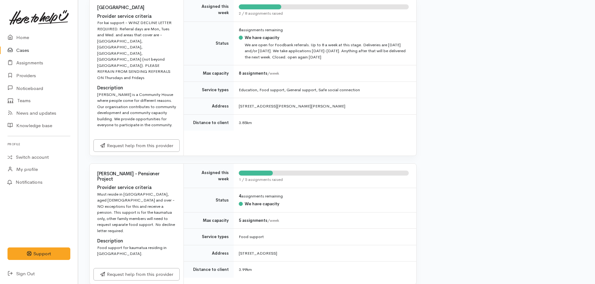
scroll to position [594, 0]
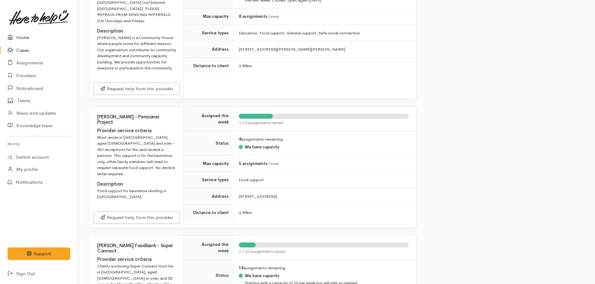
click at [21, 40] on link "Home" at bounding box center [39, 37] width 78 height 13
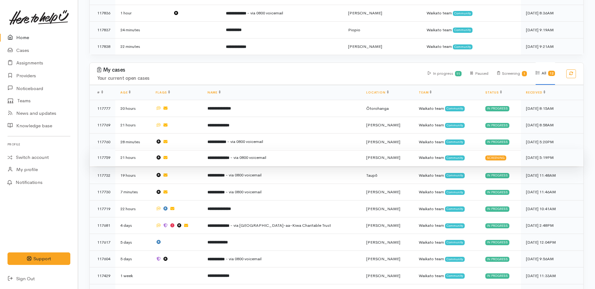
scroll to position [250, 0]
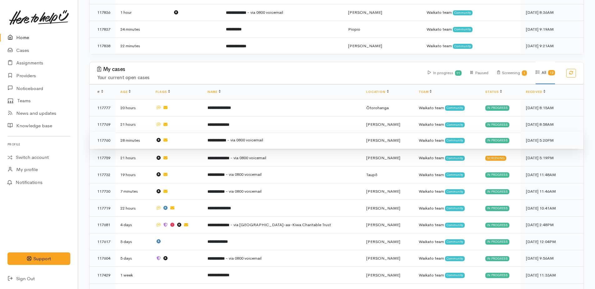
click at [226, 138] on b "**********" at bounding box center [217, 140] width 19 height 4
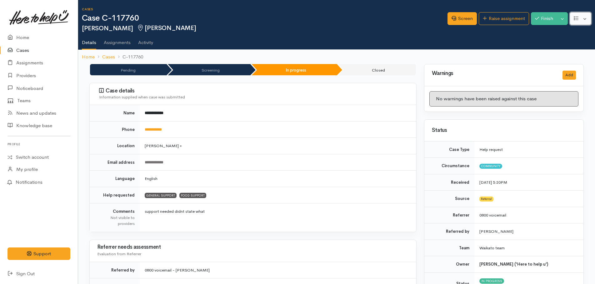
click at [583, 22] on button "button" at bounding box center [581, 18] width 22 height 13
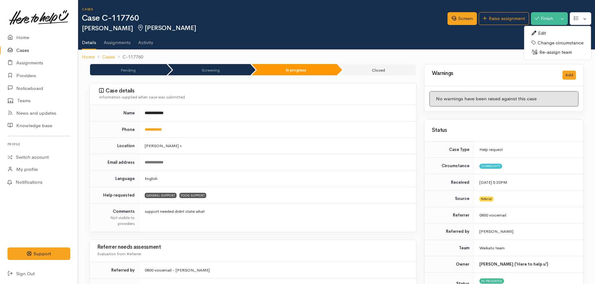
click at [546, 35] on link "Edit" at bounding box center [557, 33] width 67 height 10
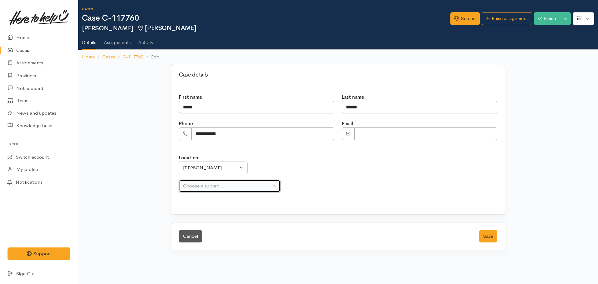
click at [192, 184] on div "Choose a suburb..." at bounding box center [227, 186] width 88 height 7
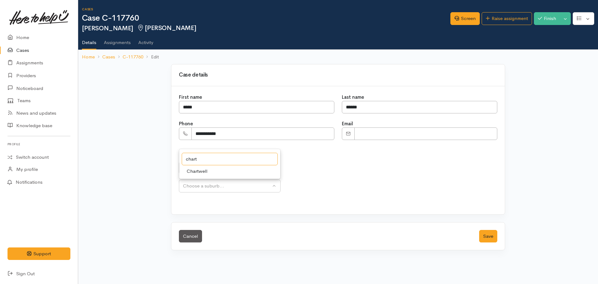
type input "chart"
click at [205, 175] on span "Chartwell" at bounding box center [197, 171] width 21 height 7
select select "5"
click at [490, 239] on button "Save" at bounding box center [488, 236] width 18 height 13
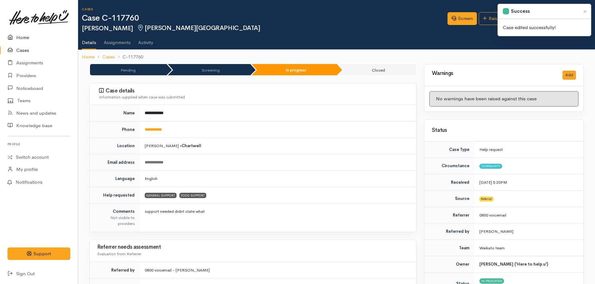
click at [23, 39] on link "Home" at bounding box center [39, 37] width 78 height 13
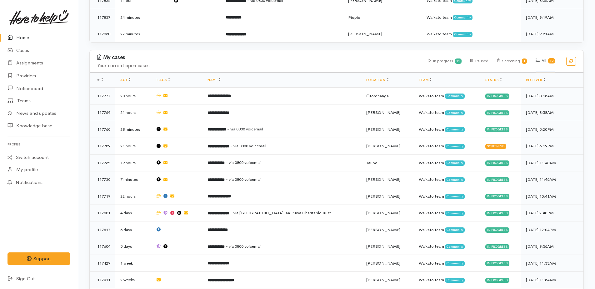
scroll to position [278, 0]
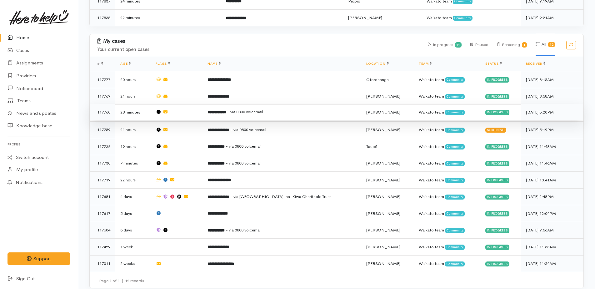
click at [225, 110] on b "**********" at bounding box center [217, 112] width 19 height 4
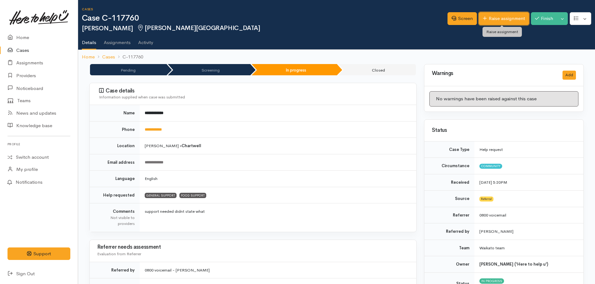
click at [513, 18] on link "Raise assignment" at bounding box center [504, 18] width 50 height 13
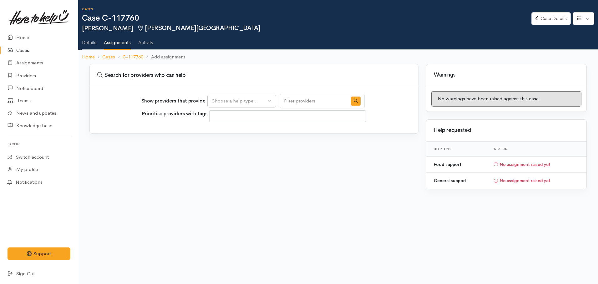
select select
click at [229, 100] on div "Choose a help type..." at bounding box center [238, 101] width 55 height 7
click at [226, 139] on span "Food support" at bounding box center [229, 140] width 29 height 7
select select "3"
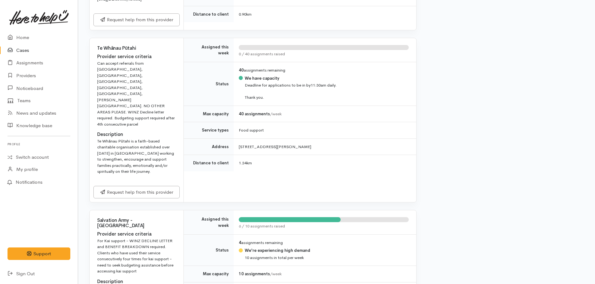
scroll to position [375, 0]
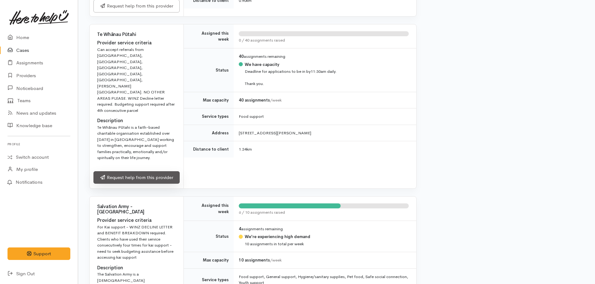
click at [131, 173] on link "Request help from this provider" at bounding box center [137, 177] width 86 height 13
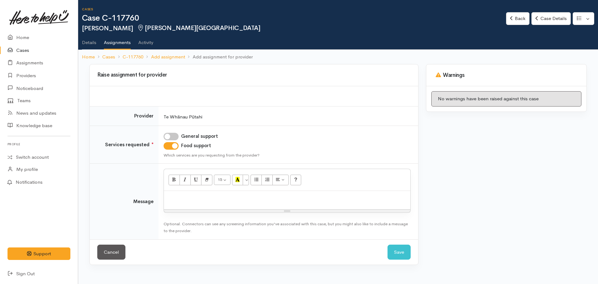
click at [182, 189] on div "15 8 9 10 11 12 14 18 24 36 Background Color Transparent Select #ffff00 Text Co…" at bounding box center [287, 180] width 246 height 22
click at [180, 193] on div at bounding box center [287, 200] width 246 height 18
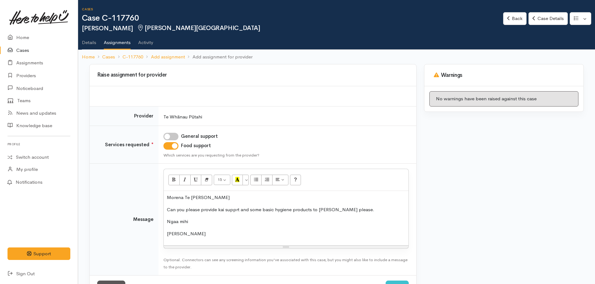
click at [212, 227] on div "Morena Te [PERSON_NAME] Can you please provide kai supprt and some basic hygien…" at bounding box center [286, 218] width 245 height 54
click at [234, 211] on p "Can you please provide kai supprt and some basic hygiene products to Jodie plea…" at bounding box center [286, 209] width 239 height 7
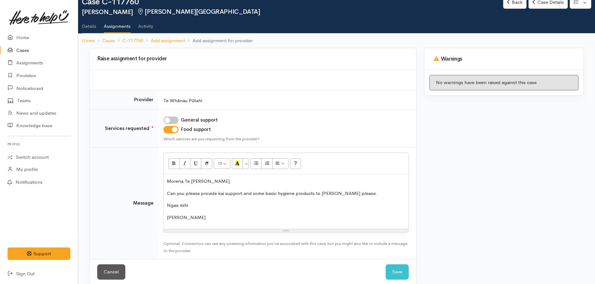
scroll to position [25, 0]
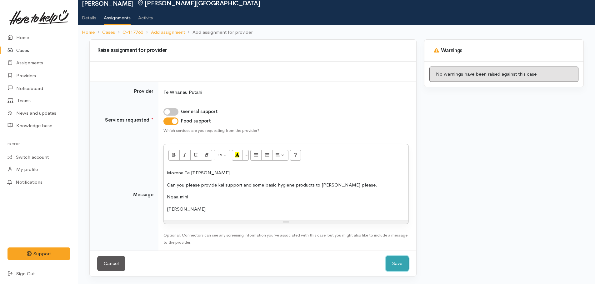
click at [400, 265] on button "Save" at bounding box center [397, 263] width 23 height 15
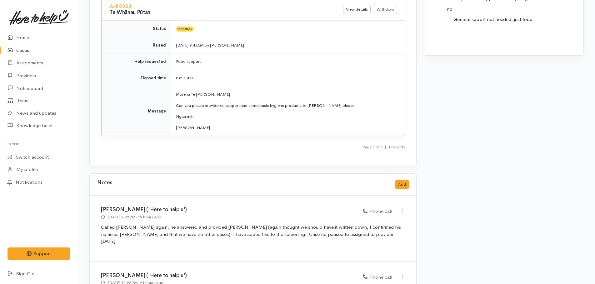
scroll to position [719, 0]
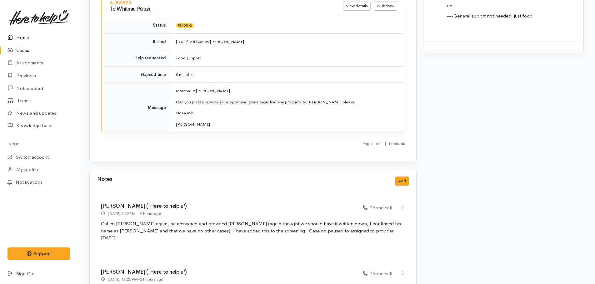
click at [22, 37] on link "Home" at bounding box center [39, 37] width 78 height 13
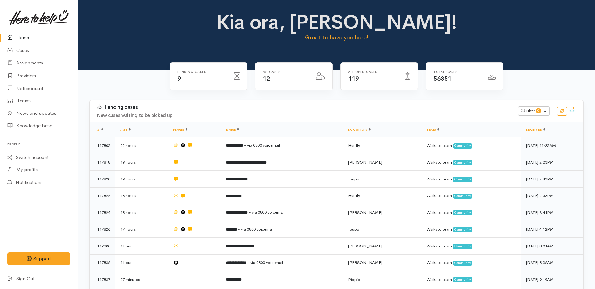
click at [21, 39] on link "Home" at bounding box center [39, 37] width 78 height 13
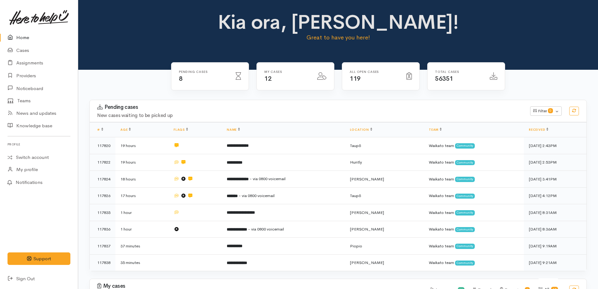
click at [20, 74] on link "Providers" at bounding box center [39, 75] width 78 height 13
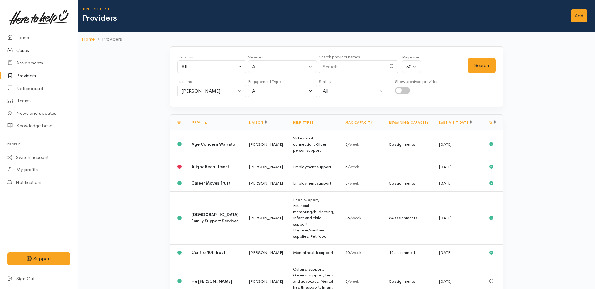
click at [26, 51] on link "Cases" at bounding box center [39, 50] width 78 height 13
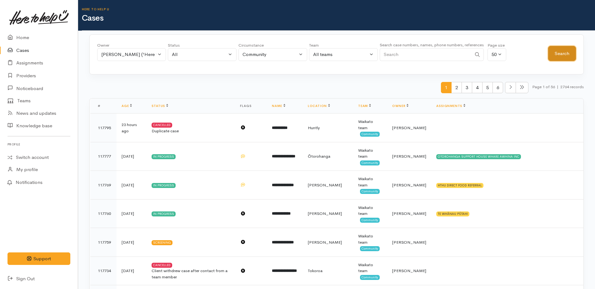
click at [566, 56] on button "Search" at bounding box center [563, 53] width 28 height 15
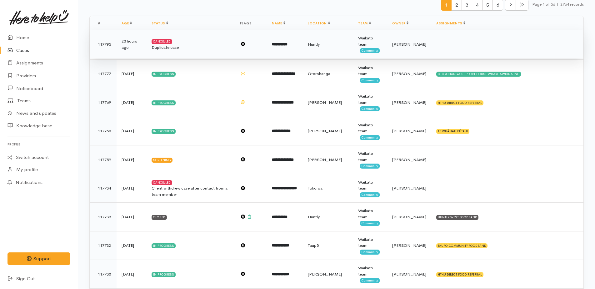
scroll to position [94, 0]
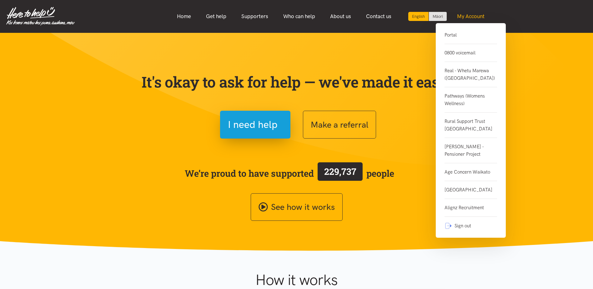
click at [476, 17] on link "My Account" at bounding box center [471, 16] width 43 height 13
click at [454, 36] on link "Portal" at bounding box center [471, 37] width 53 height 13
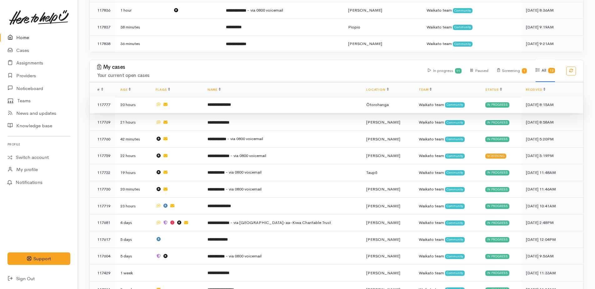
scroll to position [246, 0]
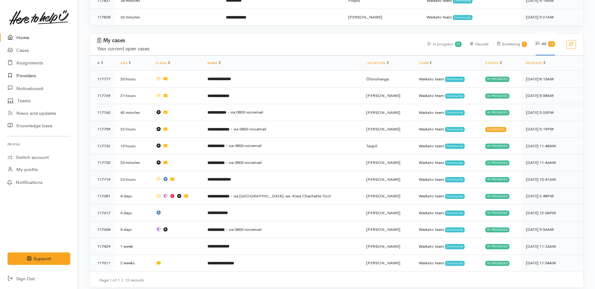
click at [28, 77] on link "Providers" at bounding box center [39, 75] width 78 height 13
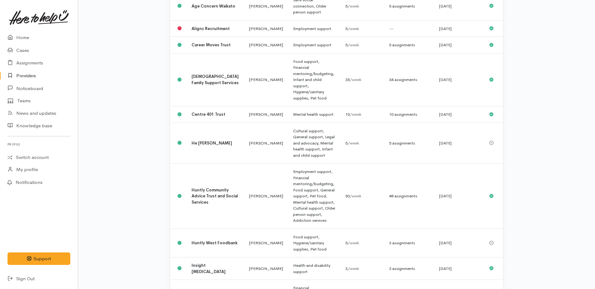
scroll to position [219, 0]
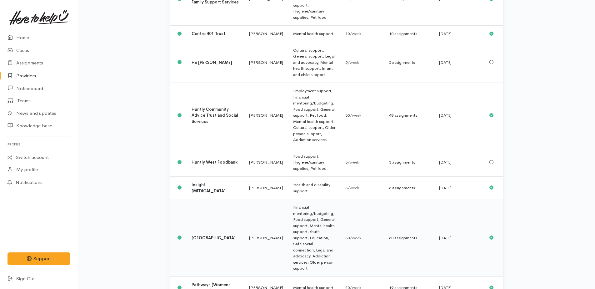
click at [204, 235] on b "[GEOGRAPHIC_DATA]" at bounding box center [214, 237] width 44 height 5
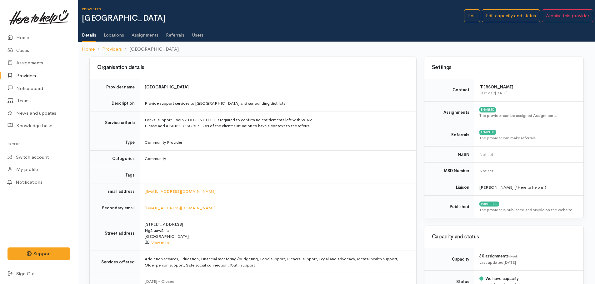
click at [144, 35] on link "Assignments" at bounding box center [145, 33] width 27 height 18
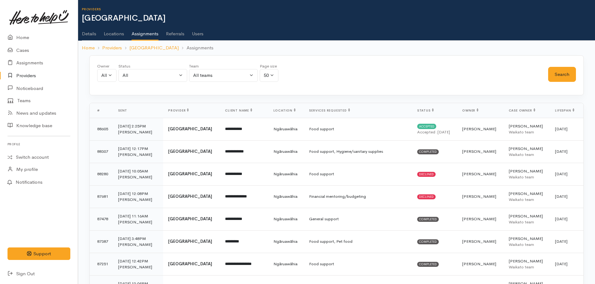
click at [87, 33] on link "Details" at bounding box center [89, 32] width 14 height 18
